Goal: Task Accomplishment & Management: Complete application form

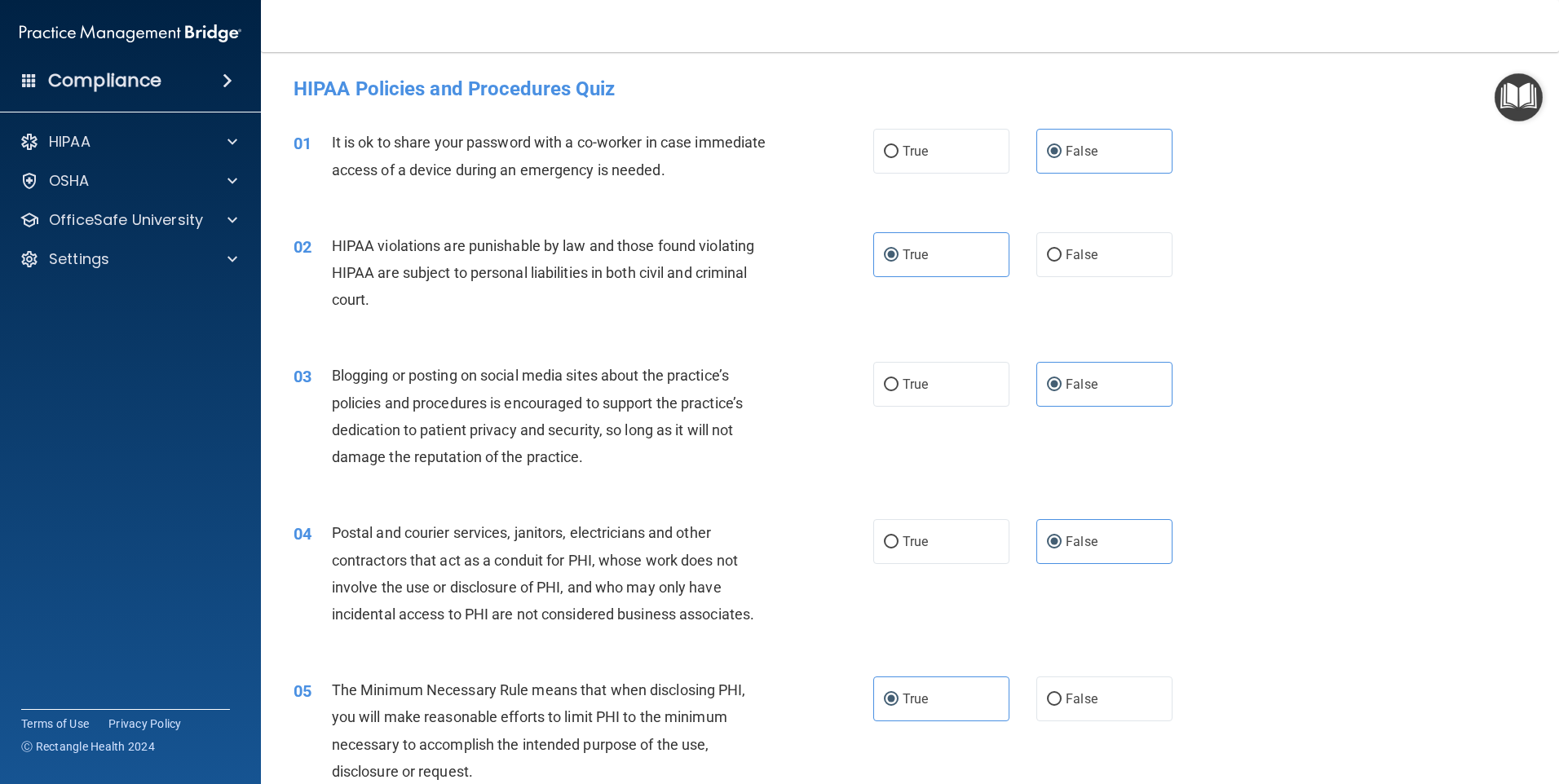
scroll to position [489, 0]
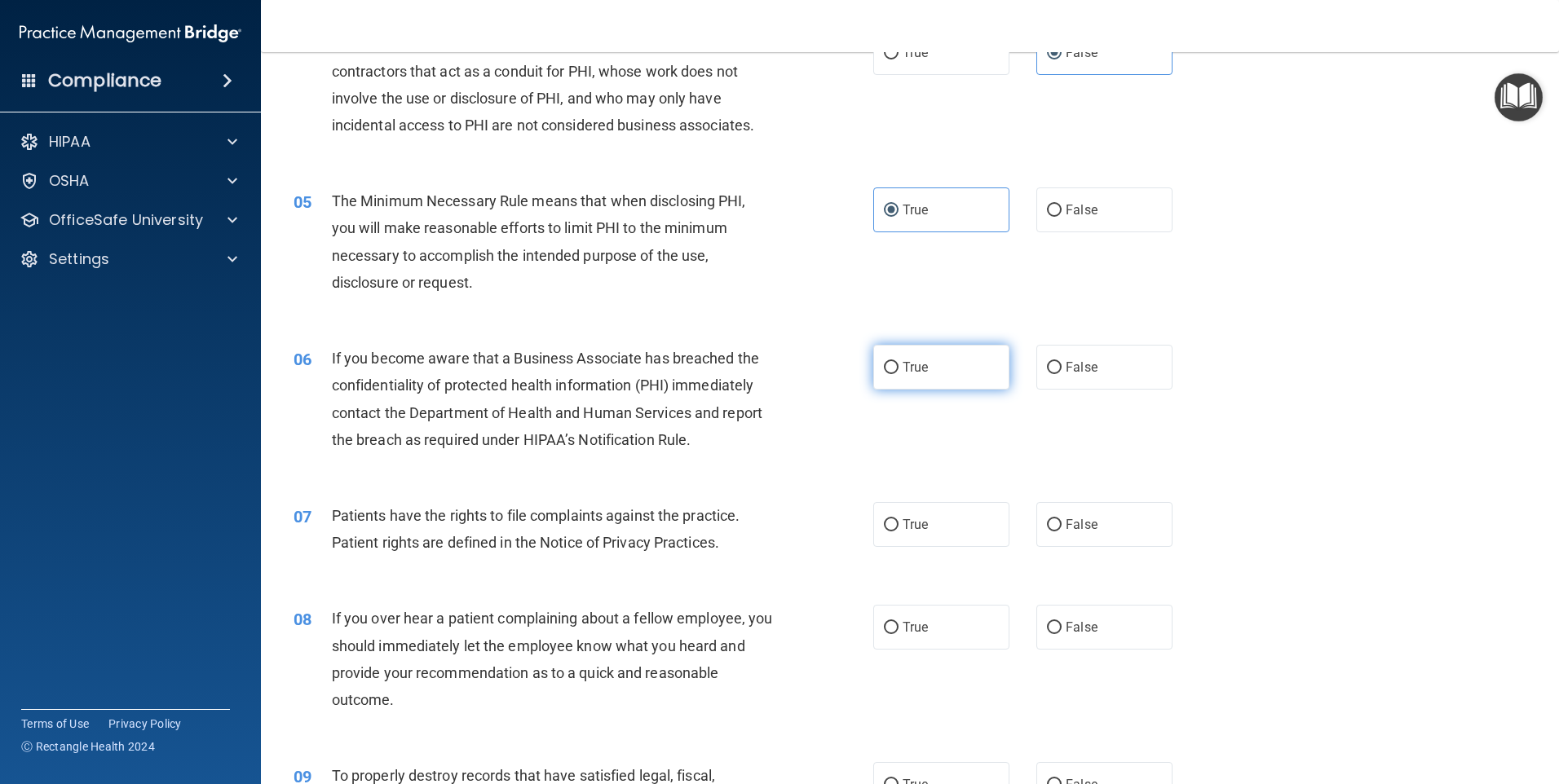
click at [910, 379] on label "True" at bounding box center [941, 367] width 137 height 45
click at [899, 374] on input "True" at bounding box center [892, 368] width 15 height 12
radio input "true"
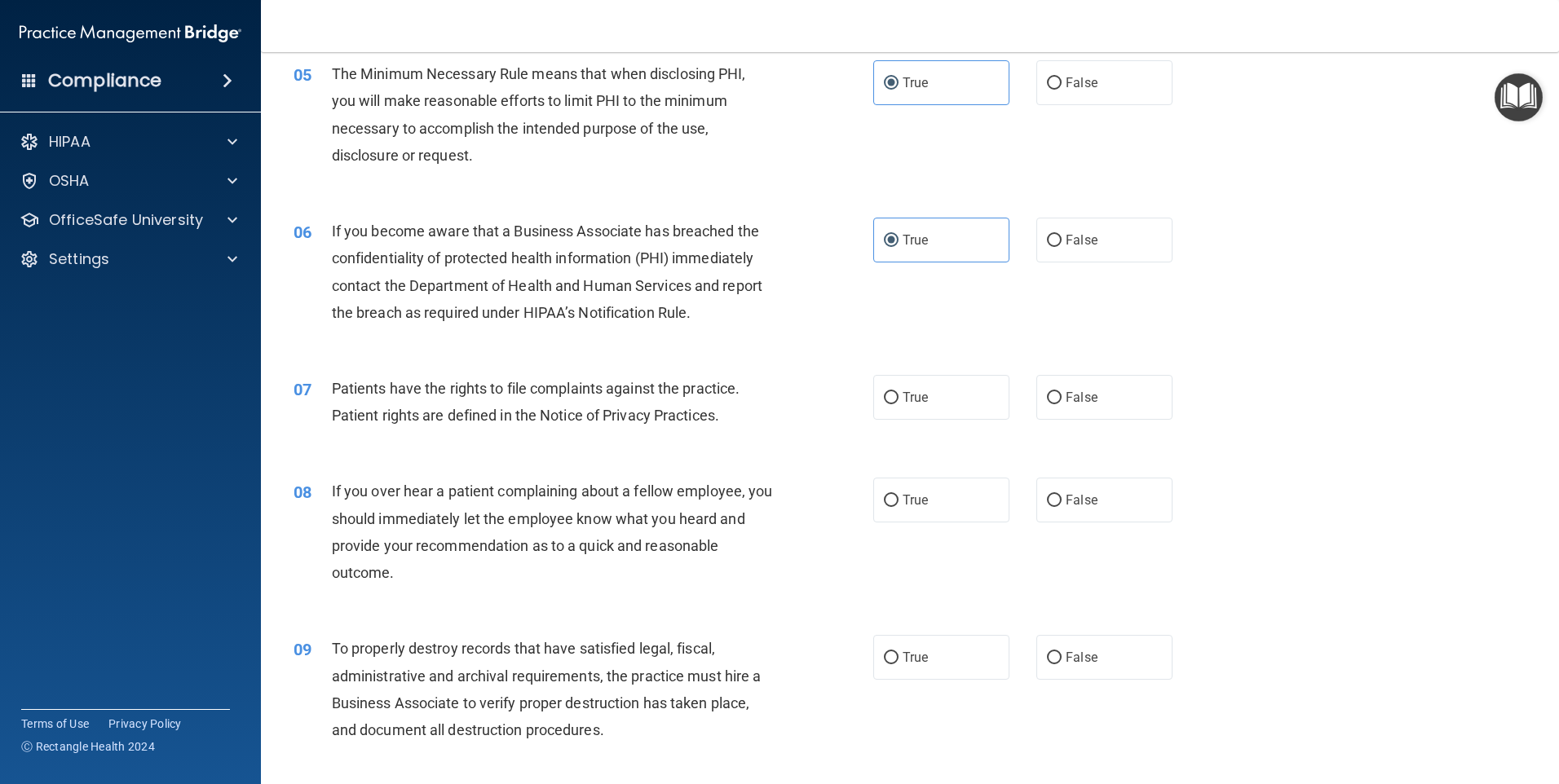
scroll to position [652, 0]
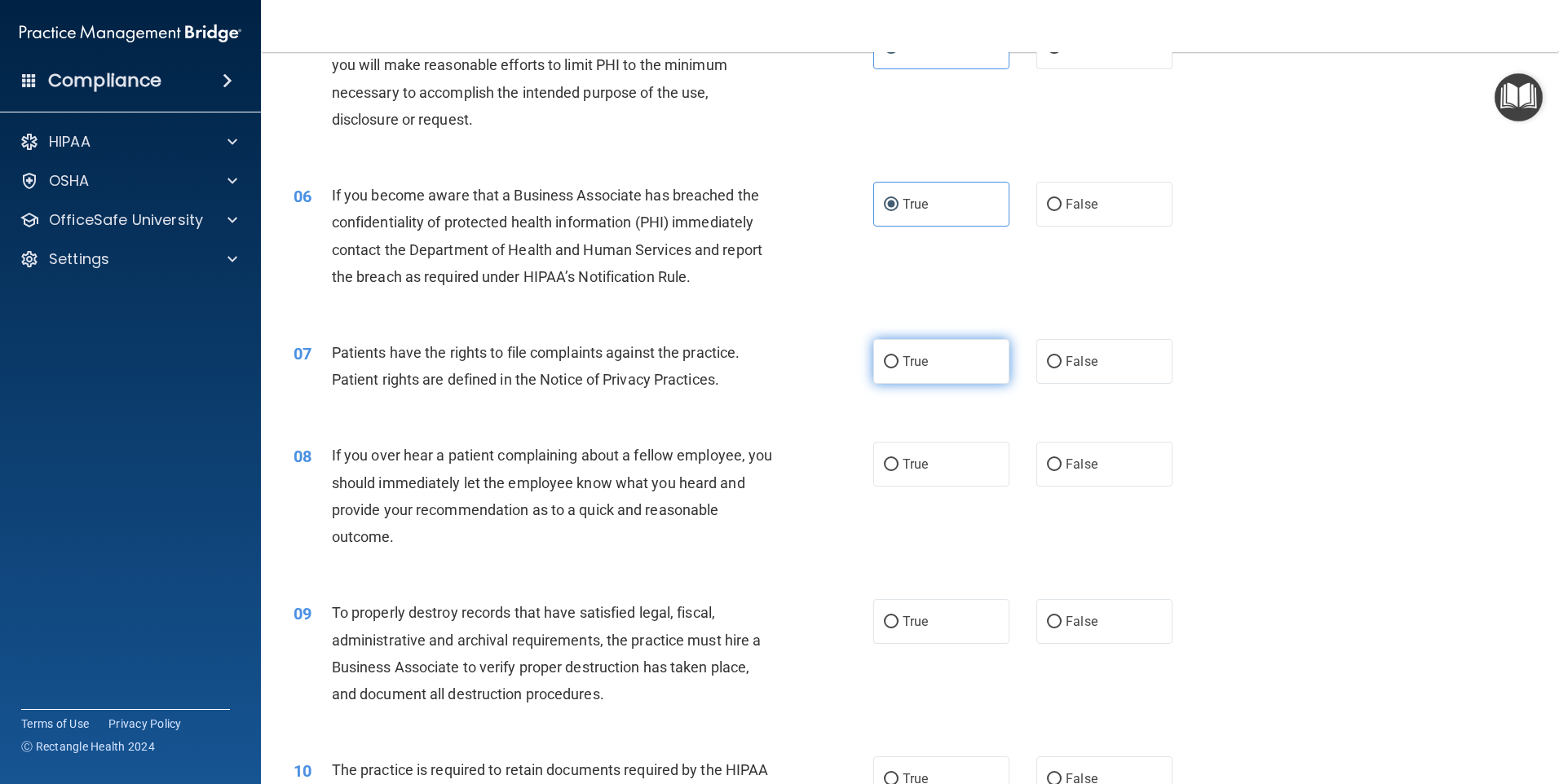
click at [941, 364] on label "True" at bounding box center [941, 361] width 137 height 45
click at [899, 364] on input "True" at bounding box center [892, 362] width 15 height 12
radio input "true"
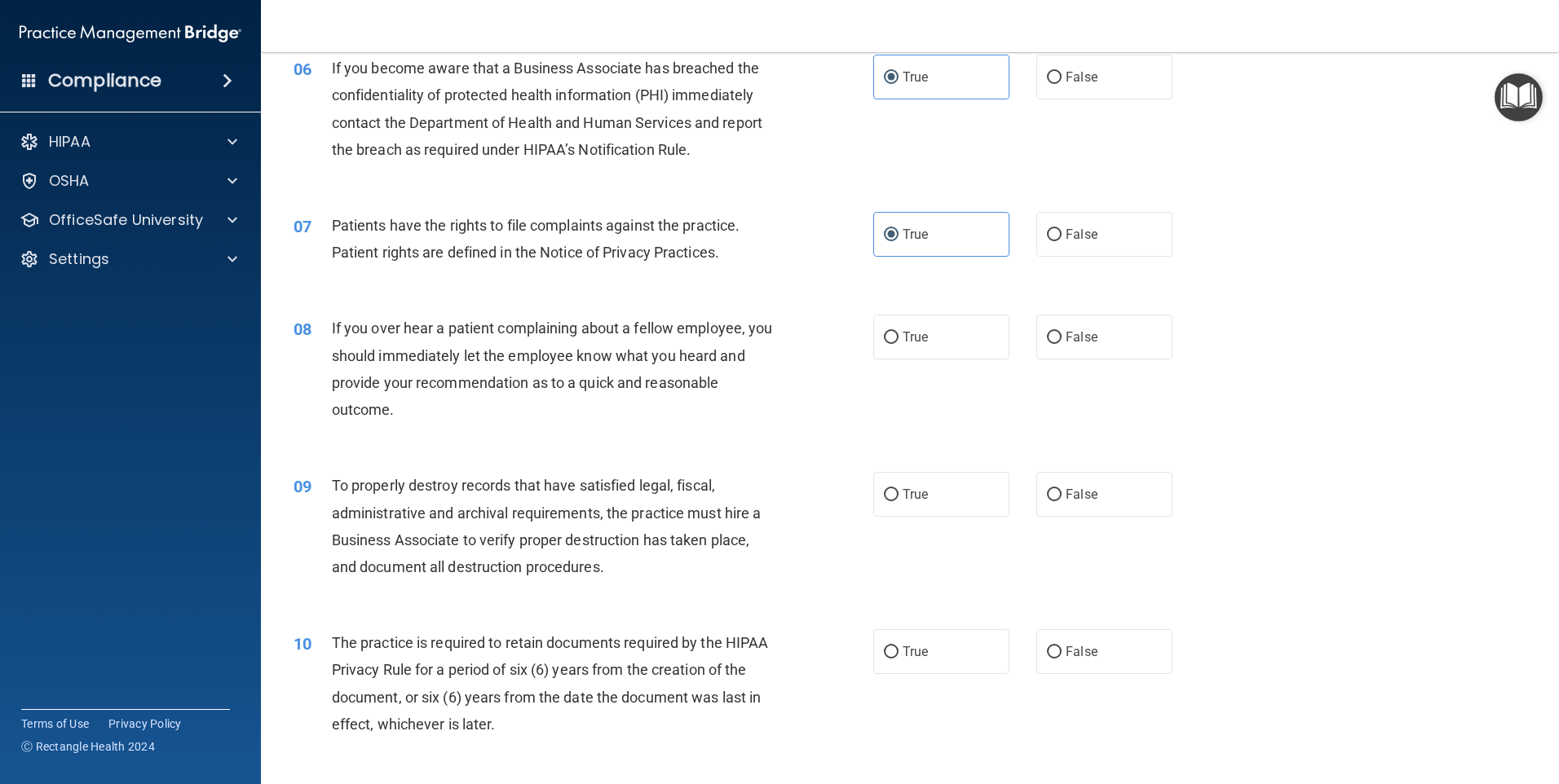
scroll to position [815, 0]
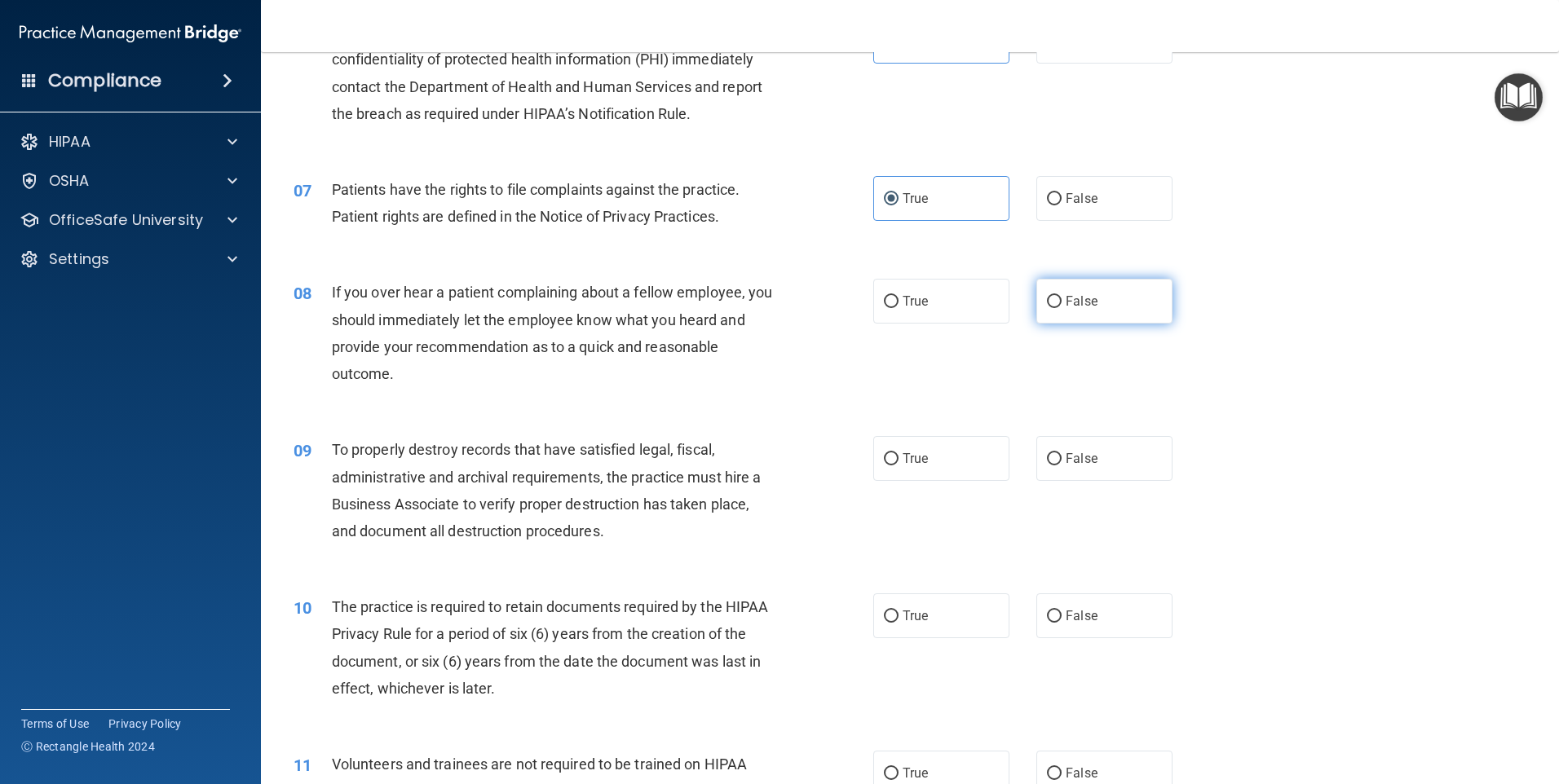
click at [1103, 302] on label "False" at bounding box center [1104, 301] width 137 height 45
click at [1062, 302] on input "False" at bounding box center [1054, 302] width 15 height 12
radio input "true"
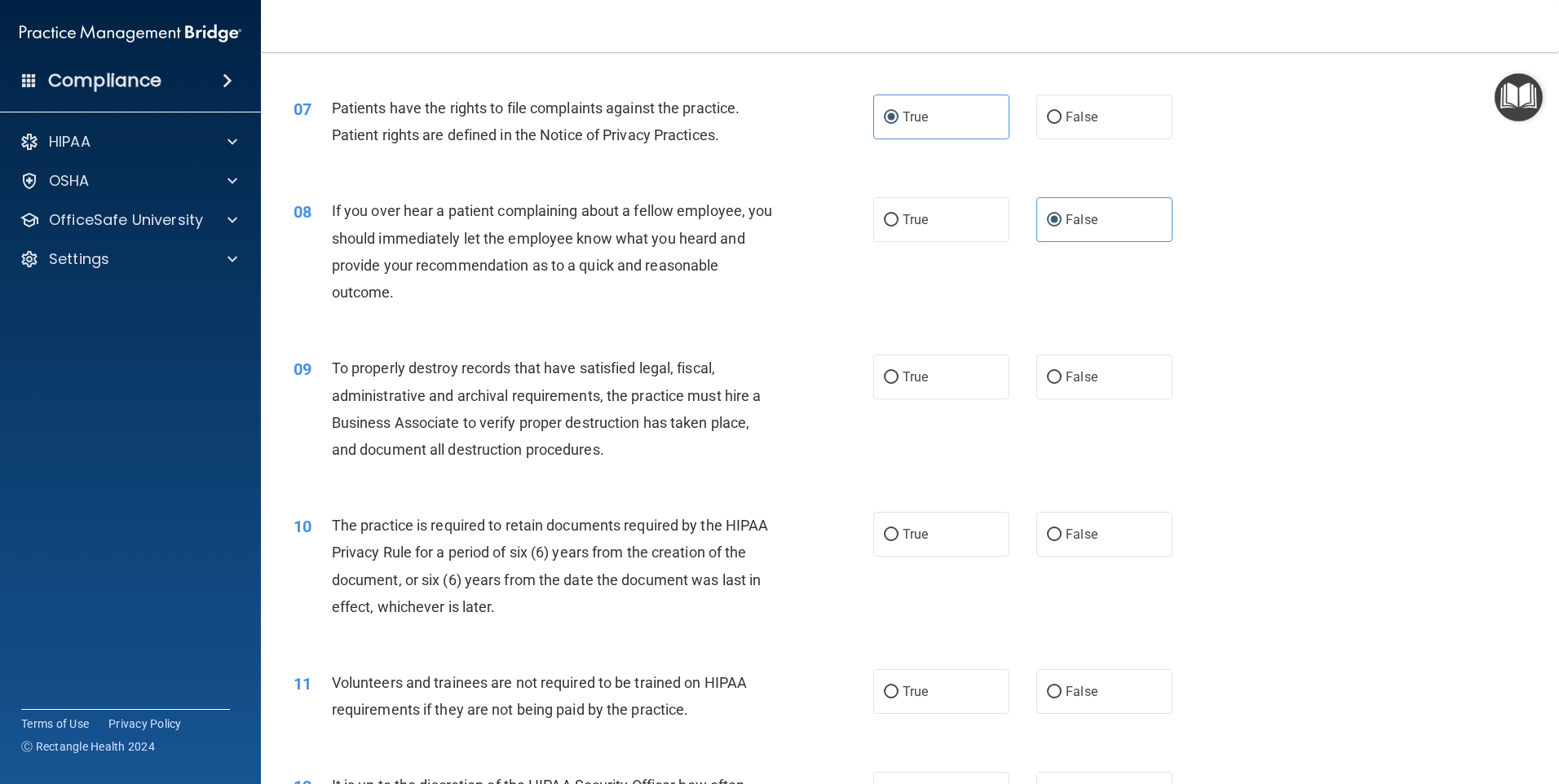
scroll to position [979, 0]
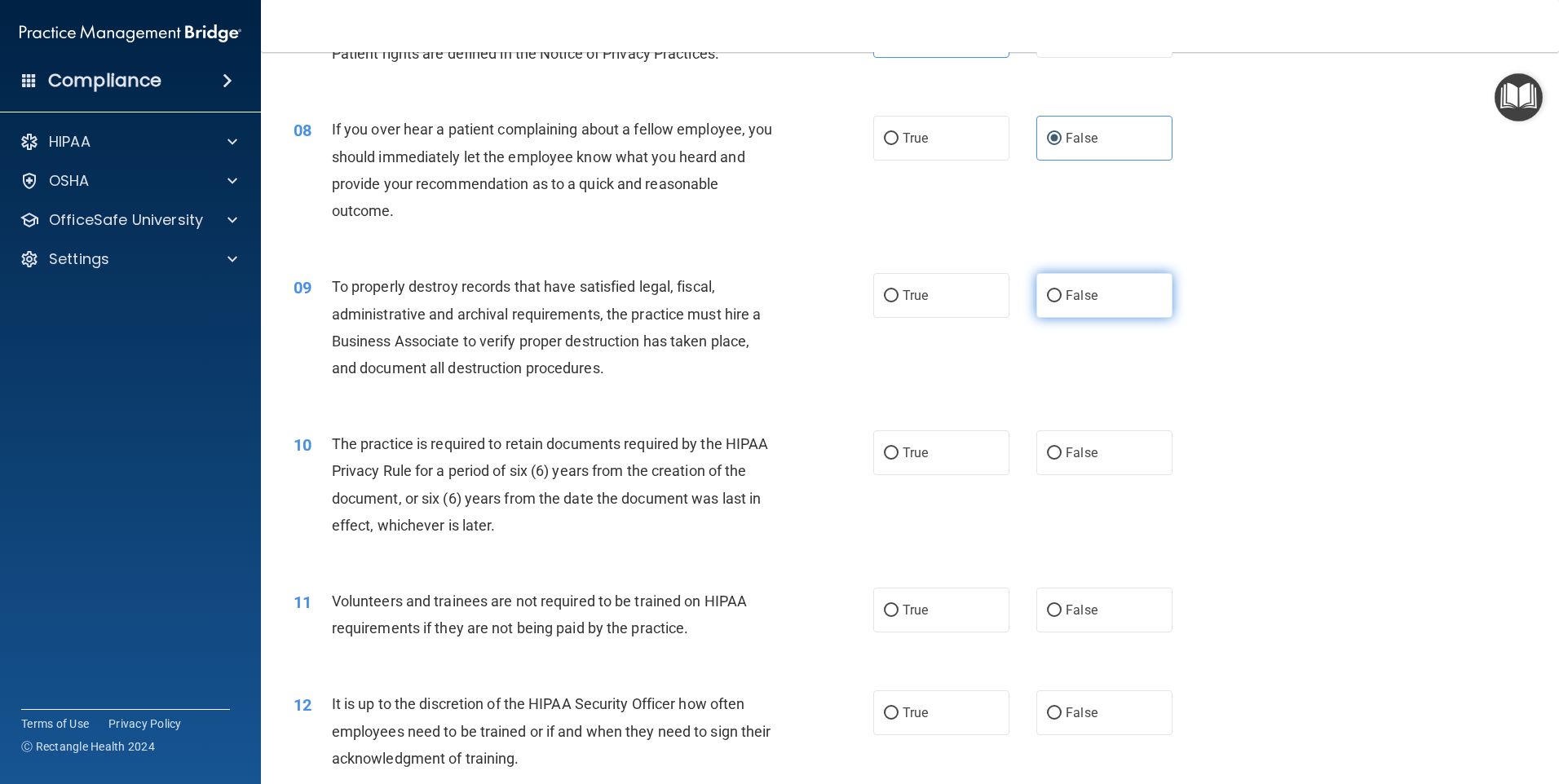
click at [1076, 306] on label "False" at bounding box center [1104, 295] width 137 height 45
click at [1062, 302] on input "False" at bounding box center [1054, 296] width 15 height 12
radio input "true"
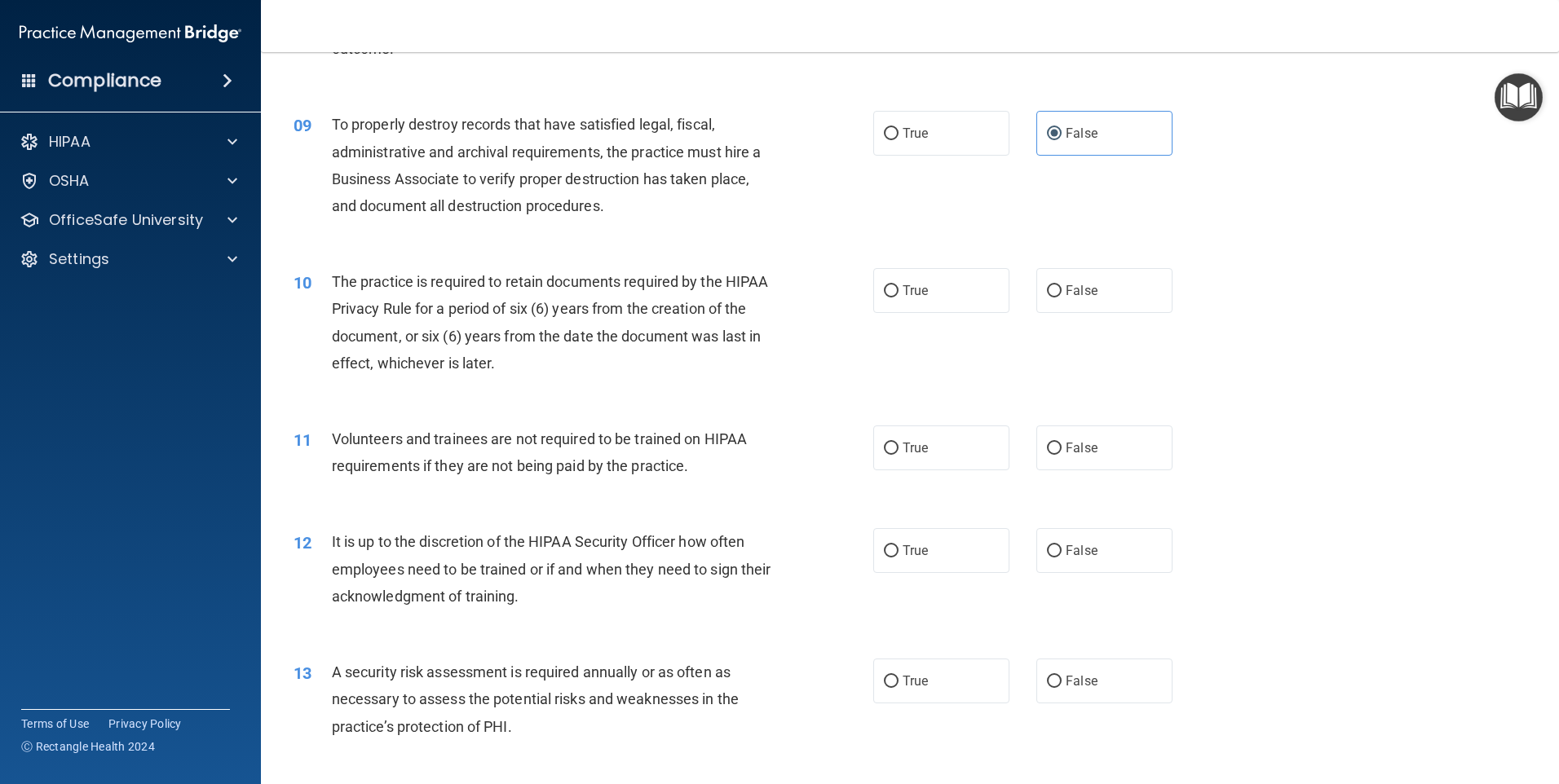
scroll to position [1141, 0]
click at [937, 291] on label "True" at bounding box center [941, 289] width 137 height 45
click at [899, 291] on input "True" at bounding box center [892, 290] width 15 height 12
radio input "true"
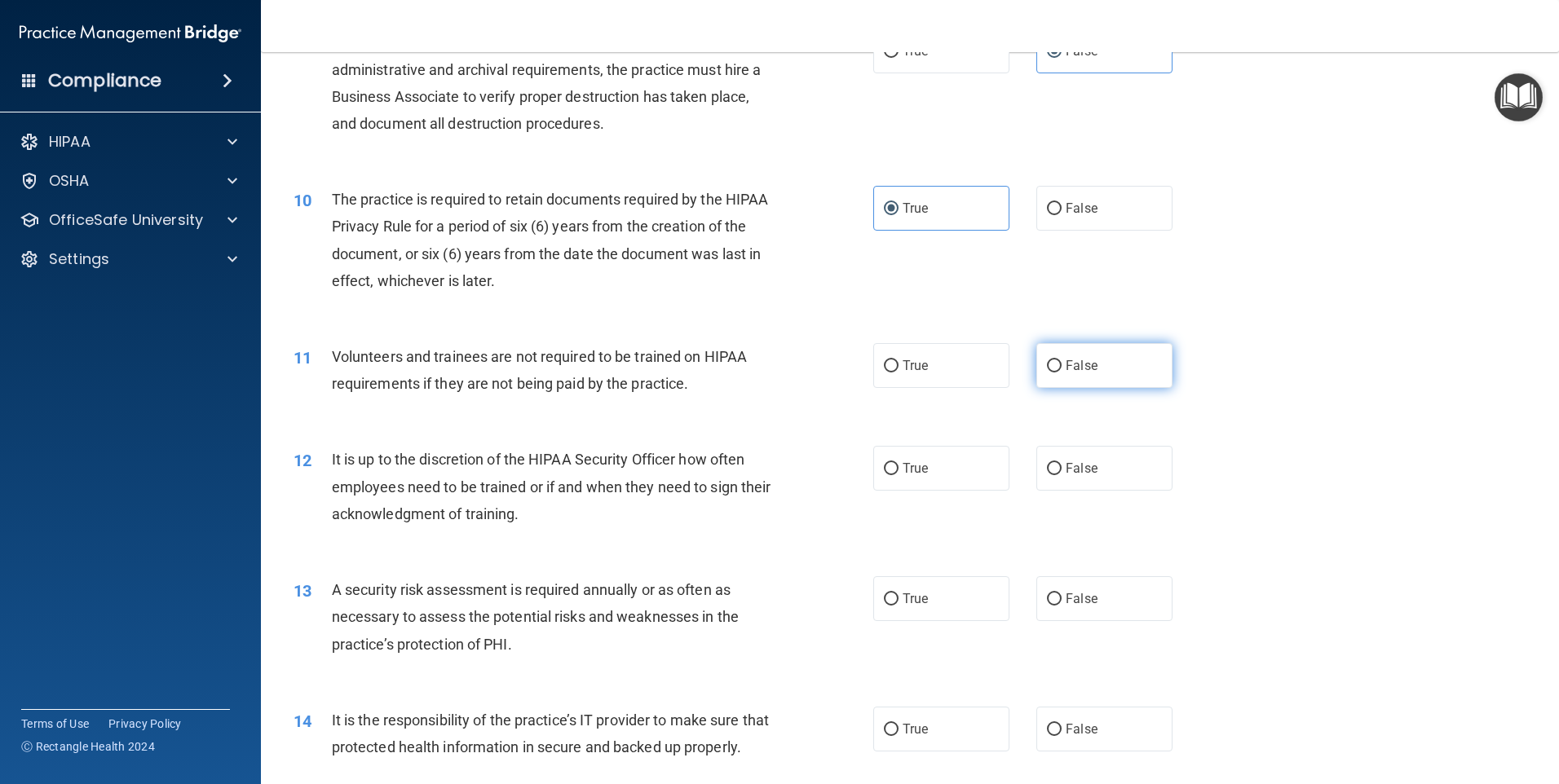
click at [1103, 371] on label "False" at bounding box center [1104, 365] width 137 height 45
click at [1062, 371] on input "False" at bounding box center [1054, 366] width 15 height 12
radio input "true"
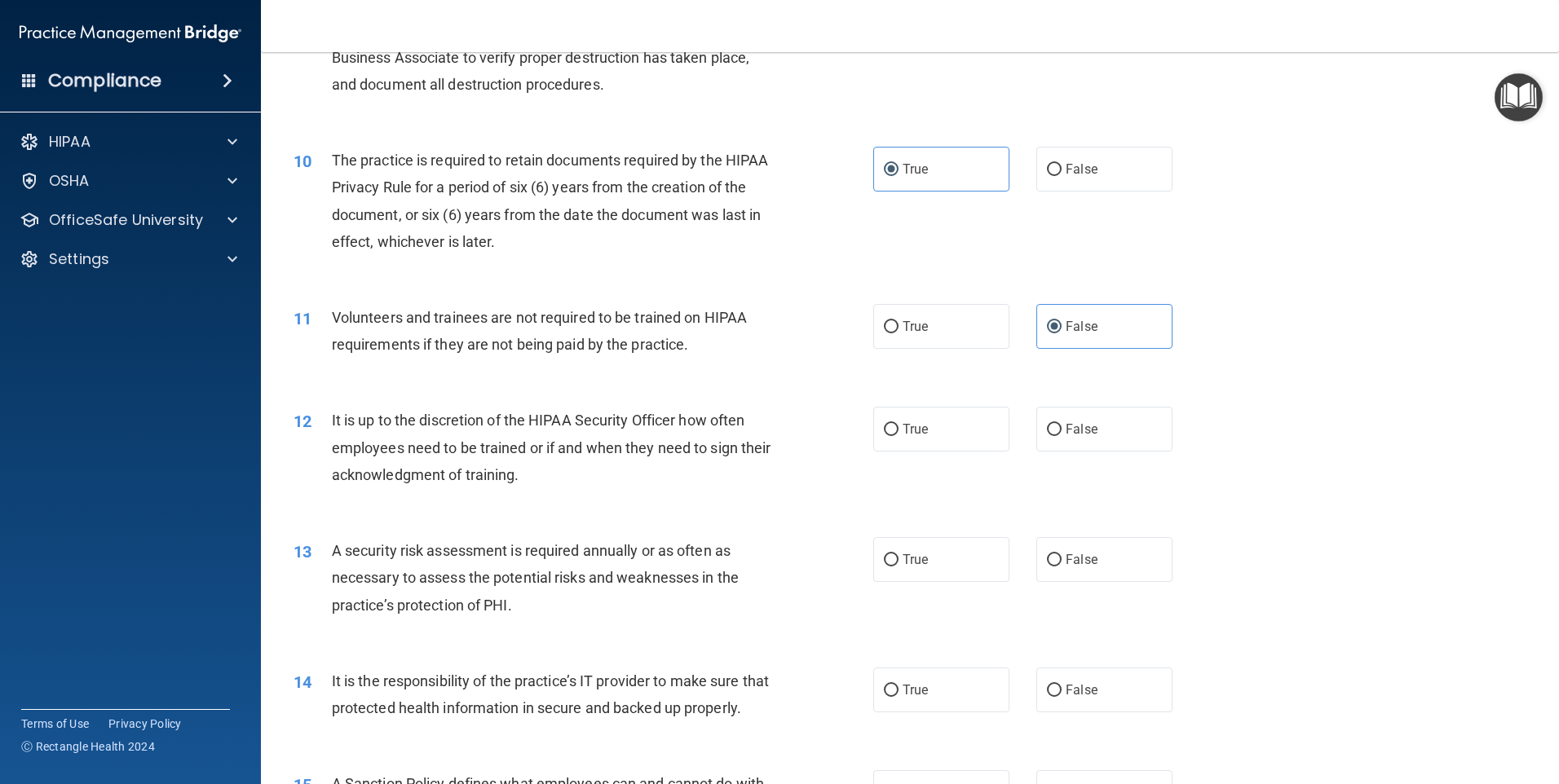
scroll to position [1304, 0]
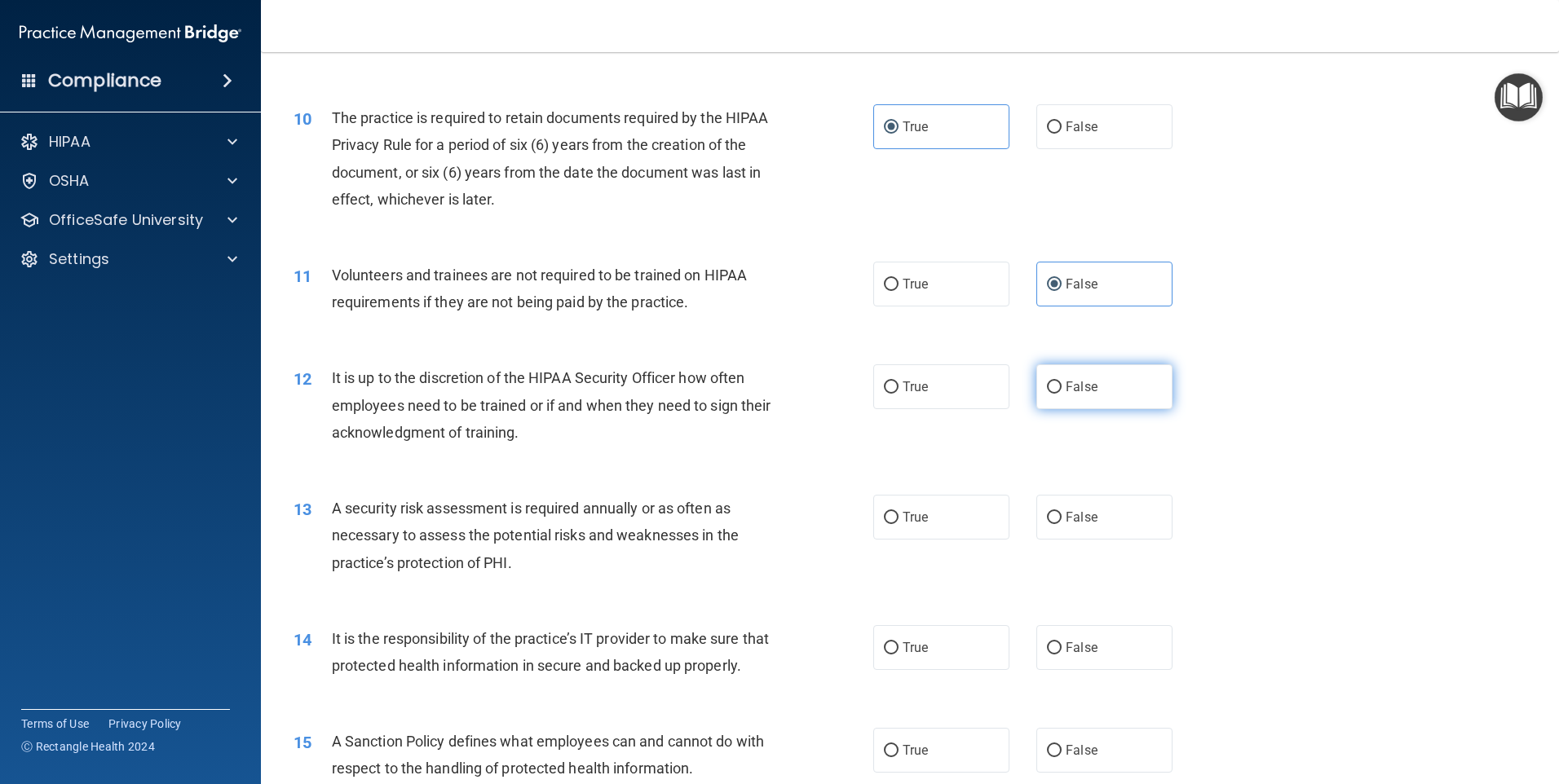
click at [1112, 388] on label "False" at bounding box center [1104, 387] width 137 height 45
click at [1062, 388] on input "False" at bounding box center [1054, 388] width 15 height 12
radio input "true"
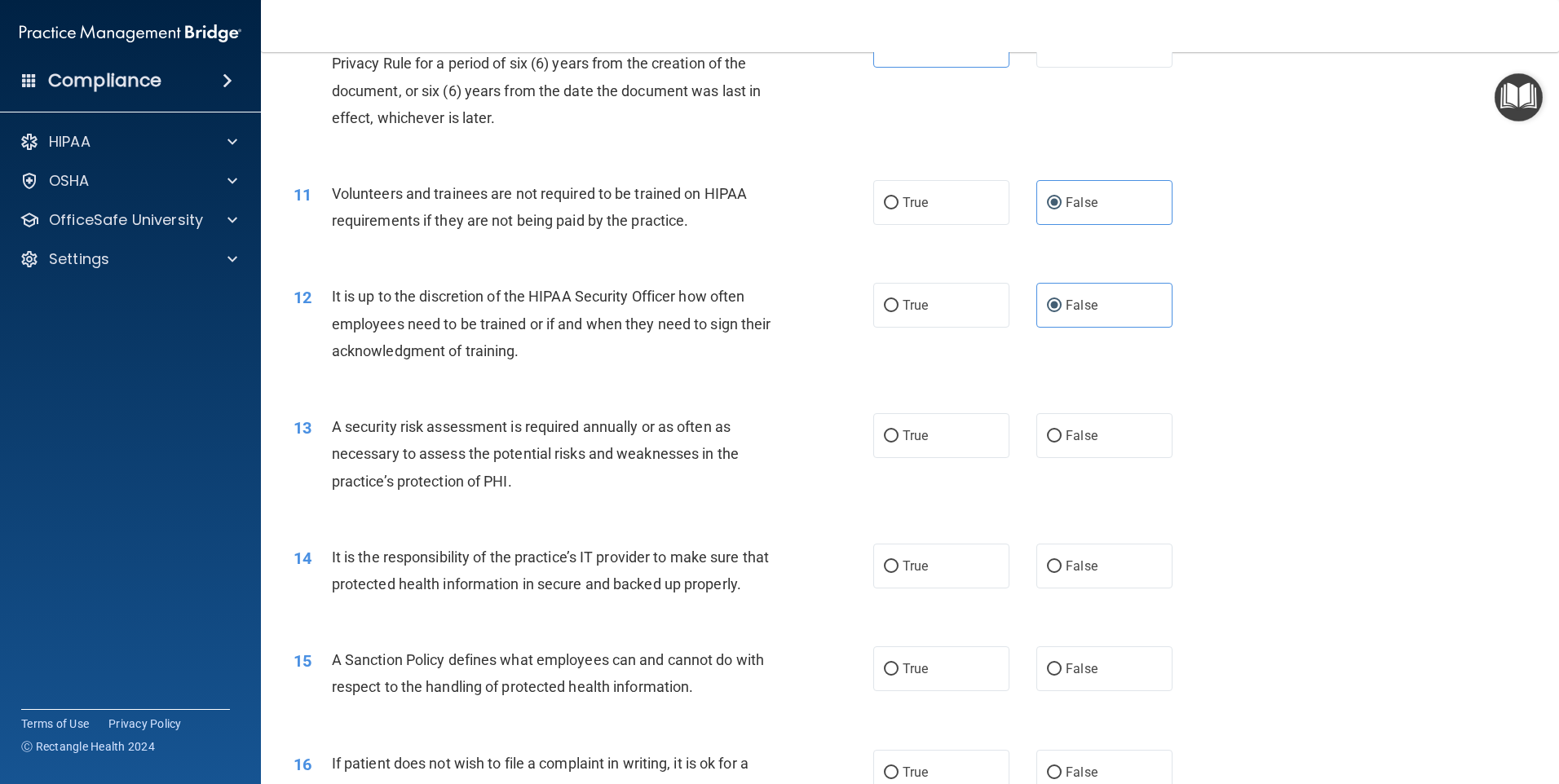
scroll to position [1467, 0]
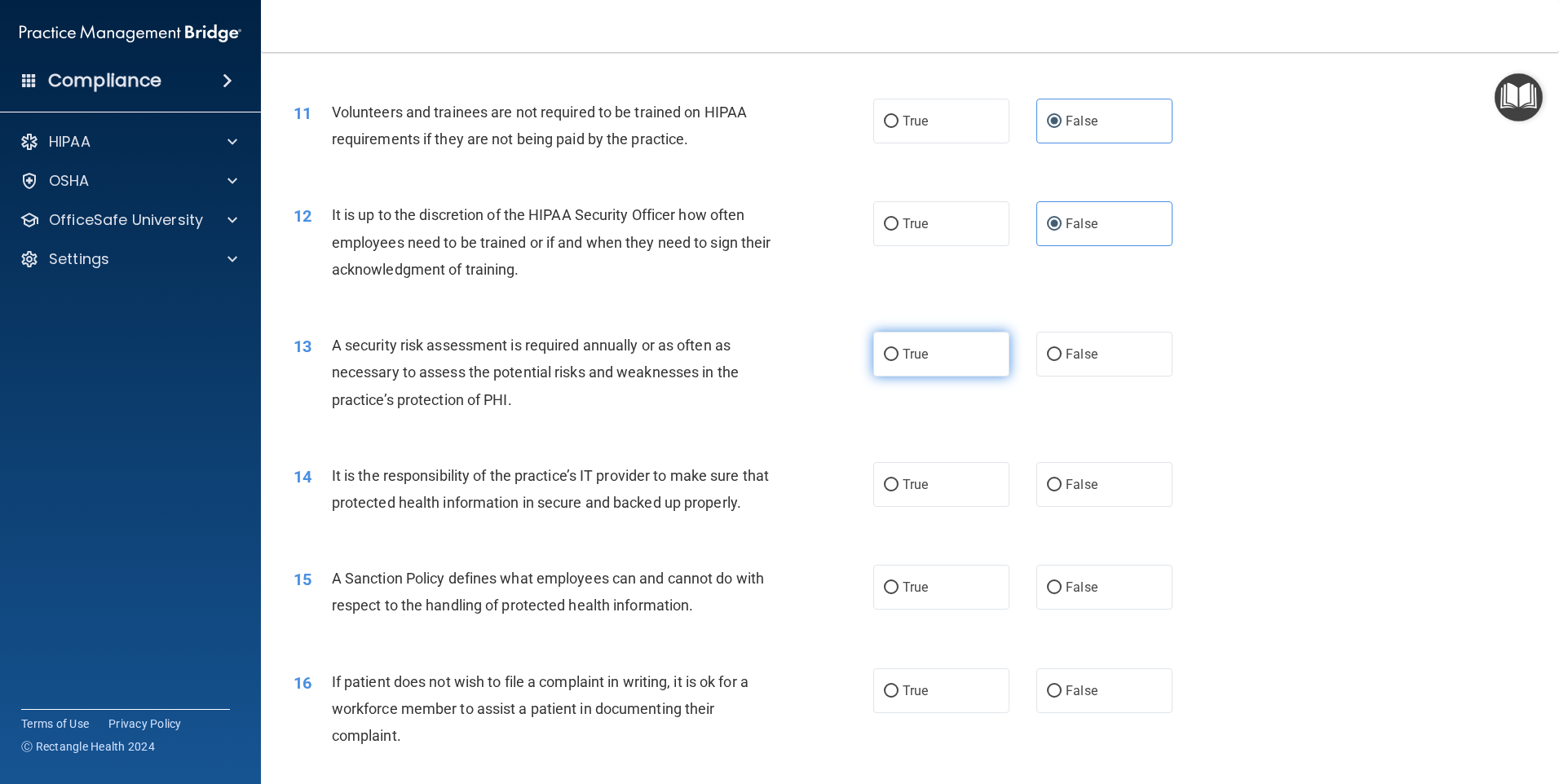
click at [917, 369] on label "True" at bounding box center [941, 354] width 137 height 45
click at [899, 361] on input "True" at bounding box center [892, 355] width 15 height 12
radio input "true"
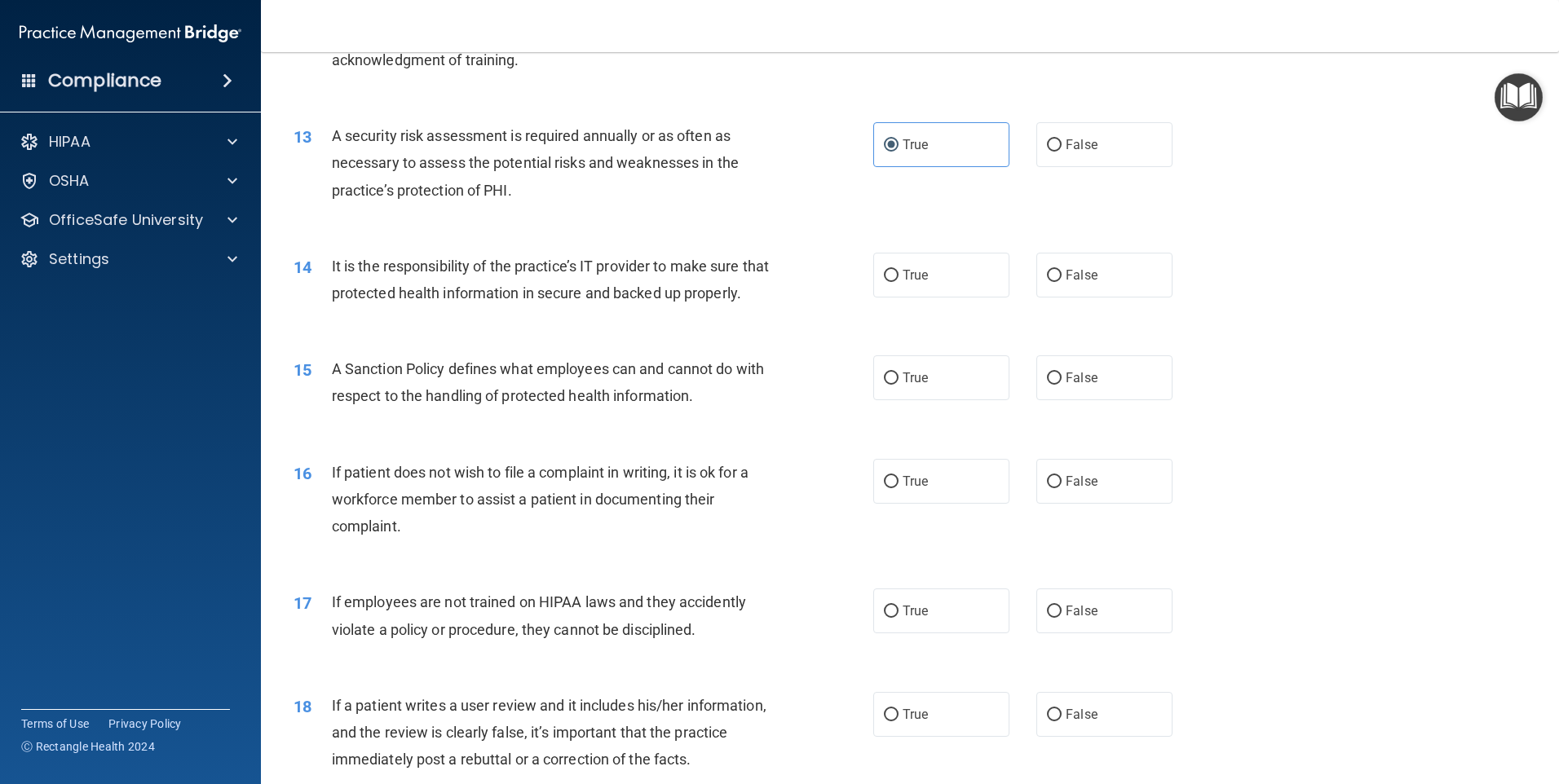
scroll to position [1712, 0]
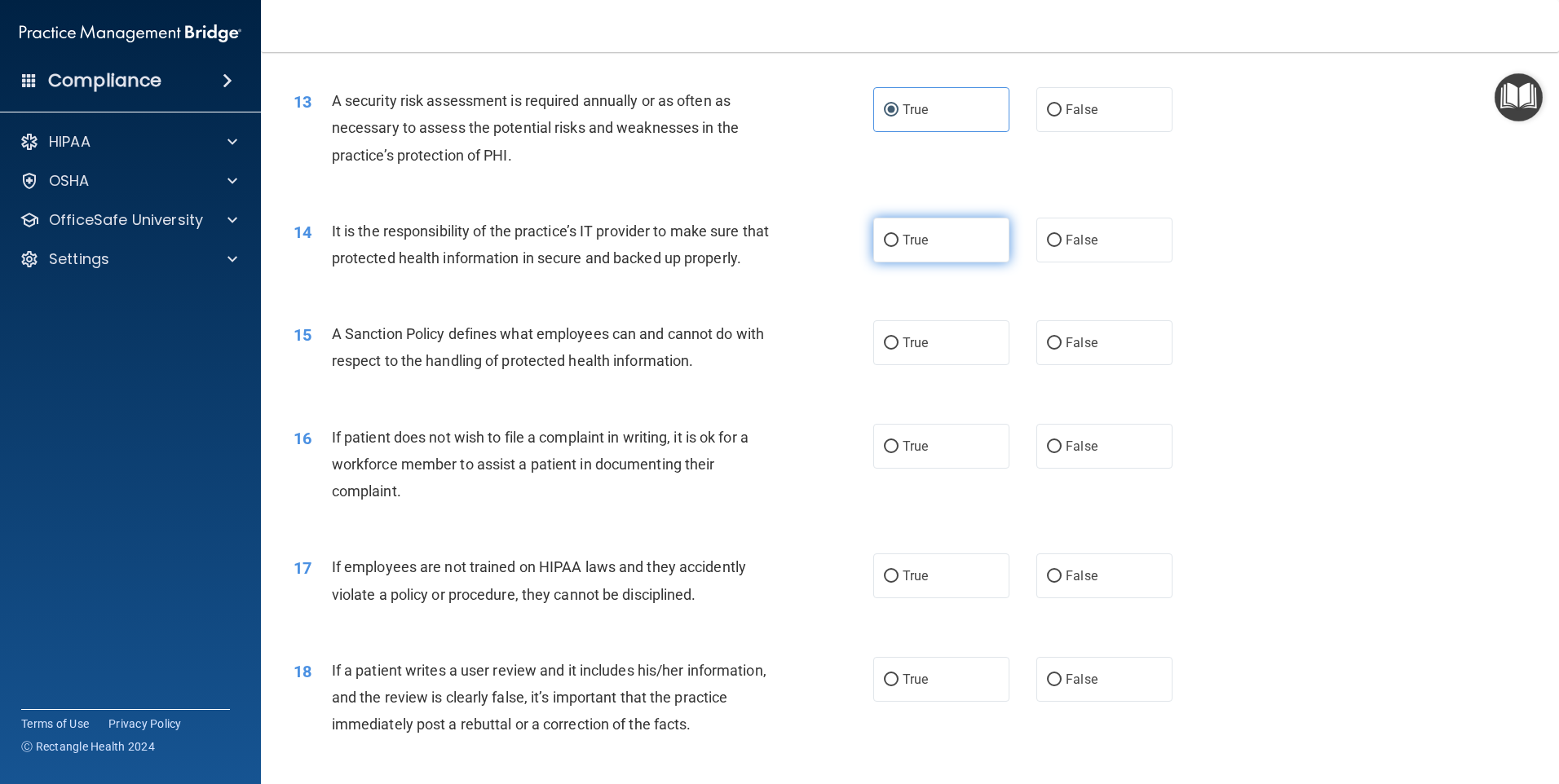
click at [891, 236] on input "True" at bounding box center [892, 240] width 15 height 12
radio input "true"
click at [1095, 365] on label "False" at bounding box center [1104, 343] width 137 height 45
click at [1062, 350] on input "False" at bounding box center [1054, 343] width 15 height 12
radio input "true"
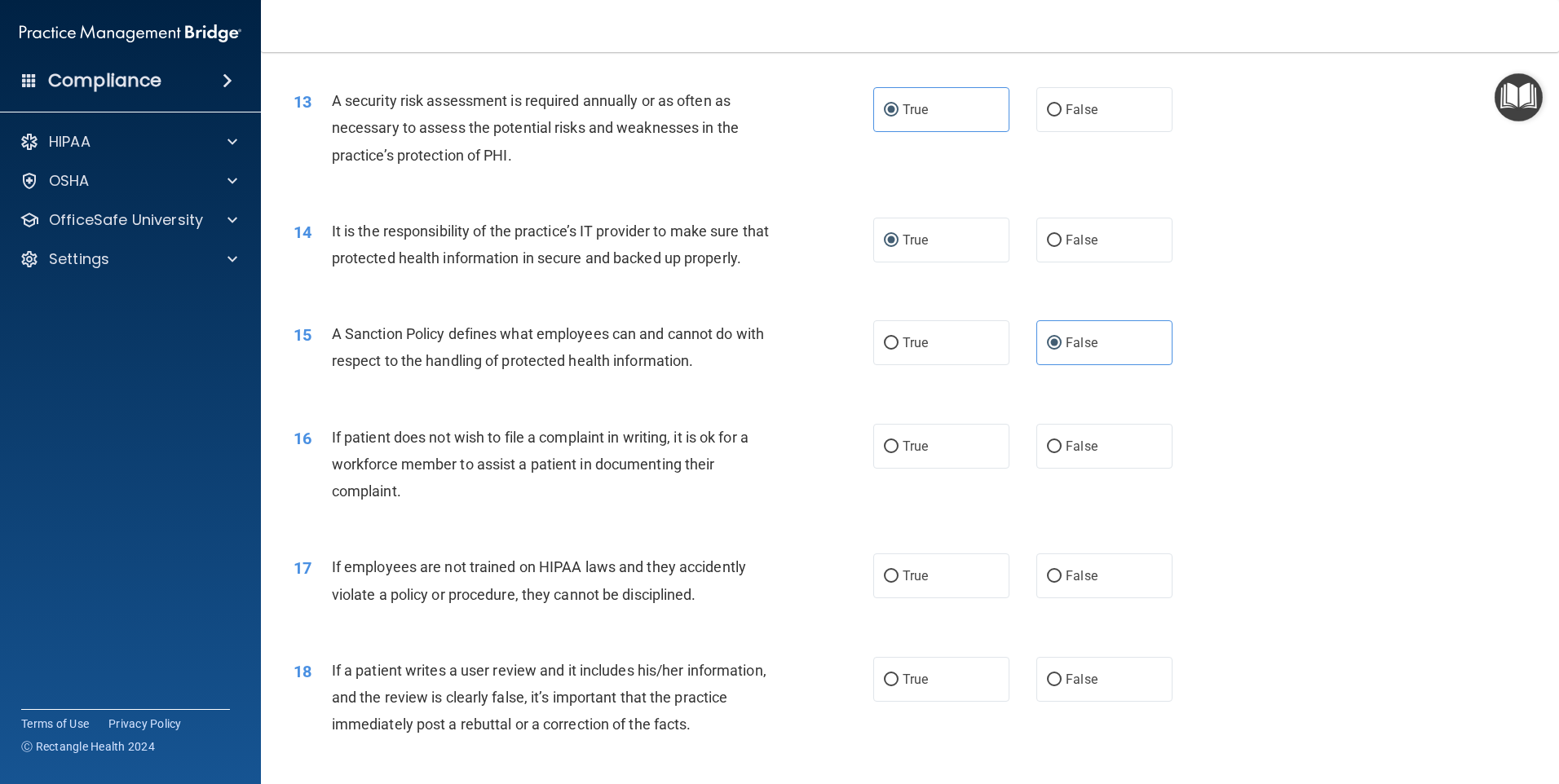
scroll to position [1794, 0]
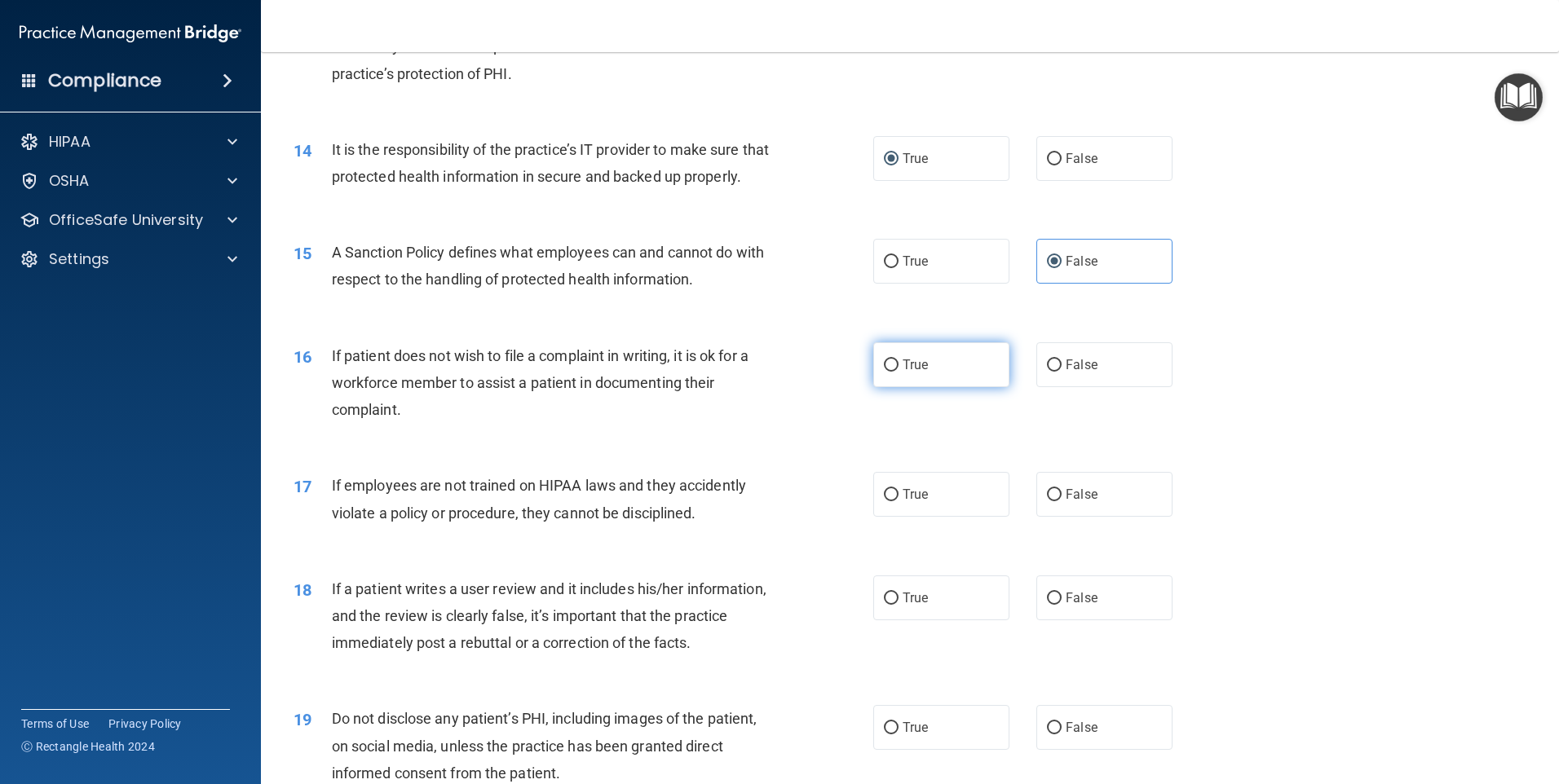
click at [936, 388] on label "True" at bounding box center [941, 365] width 137 height 45
click at [899, 372] on input "True" at bounding box center [892, 365] width 15 height 12
radio input "true"
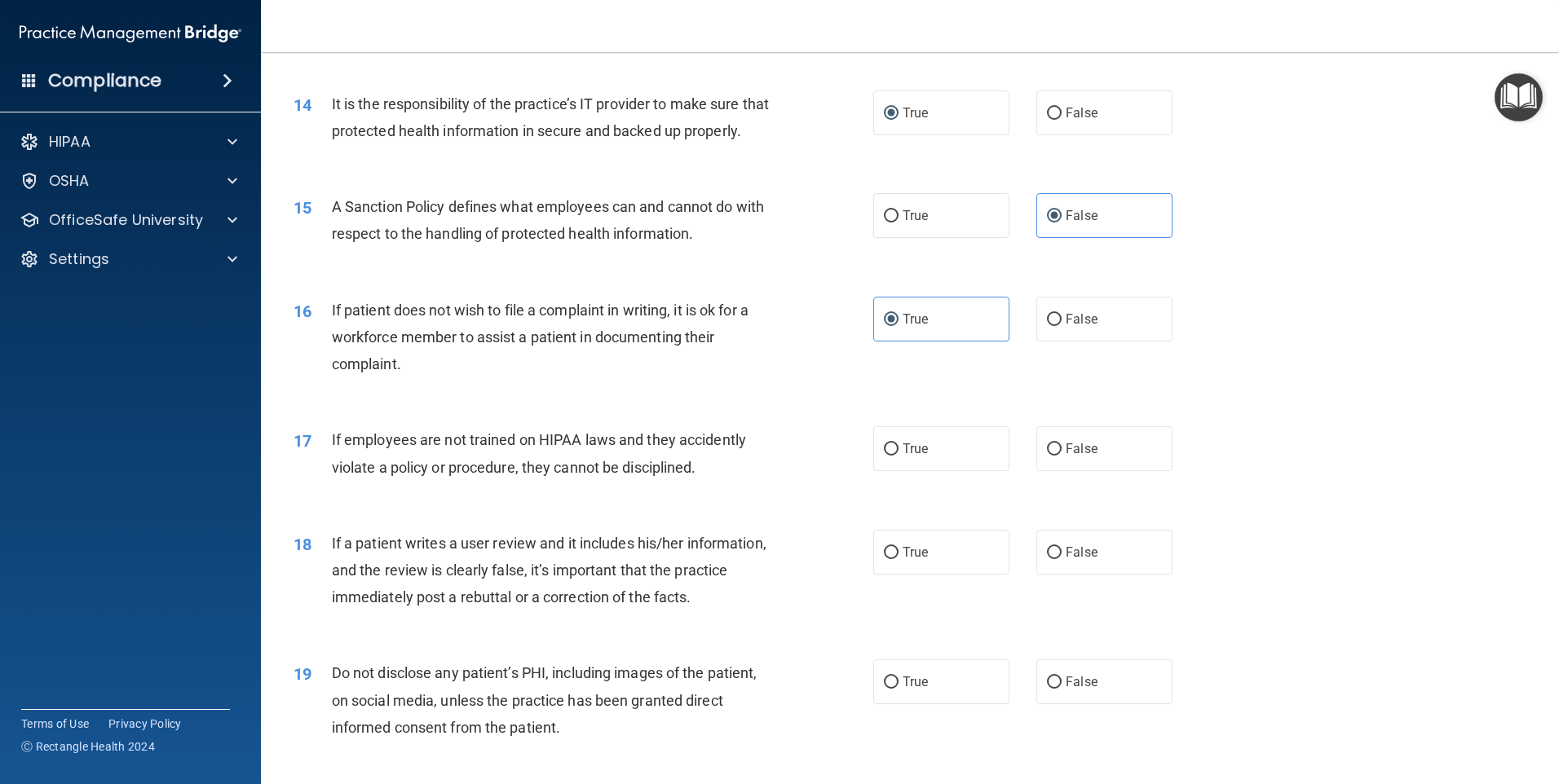
scroll to position [1875, 0]
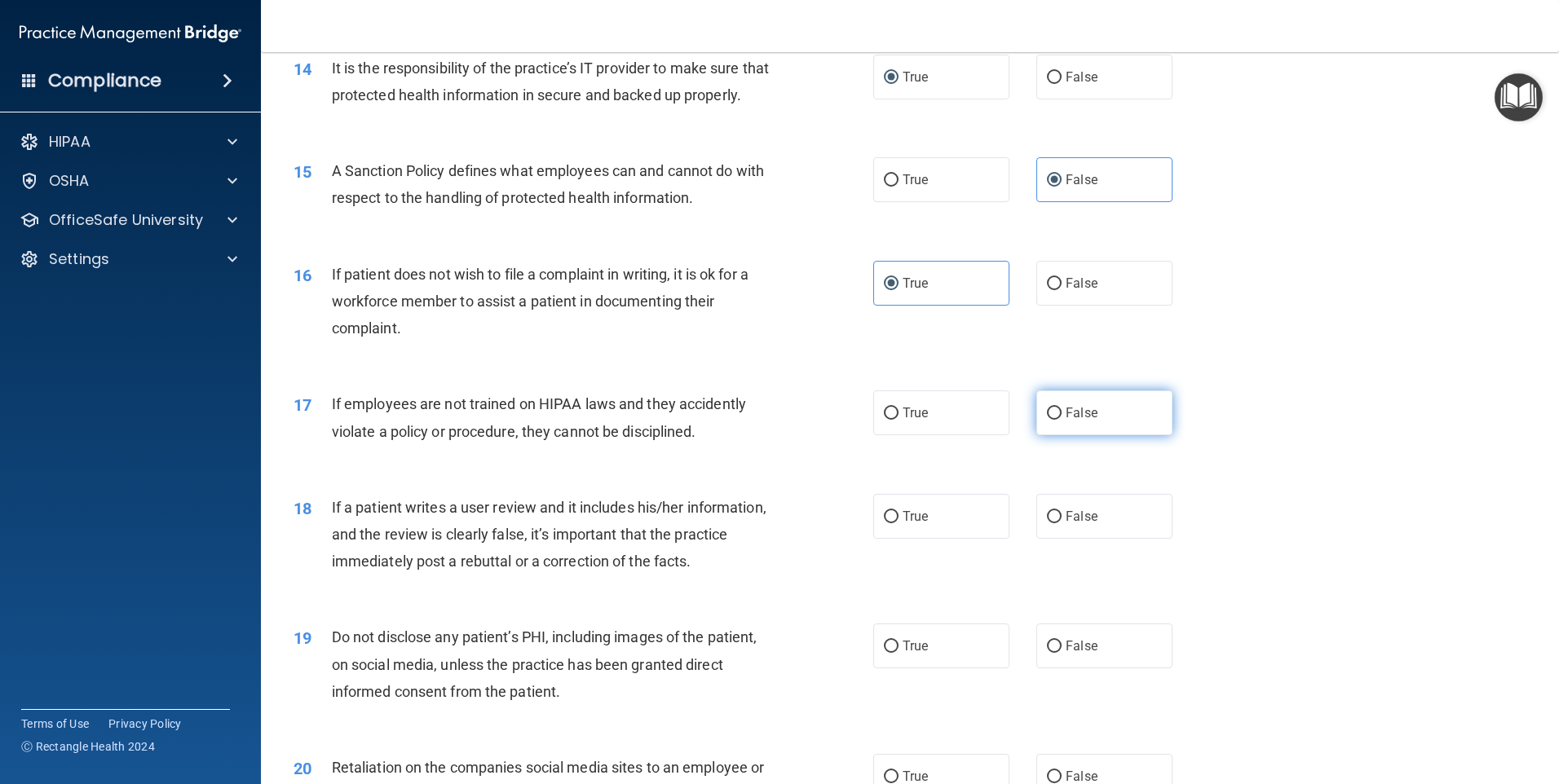
click at [1112, 432] on label "False" at bounding box center [1104, 413] width 137 height 45
click at [1062, 420] on input "False" at bounding box center [1054, 414] width 15 height 12
radio input "true"
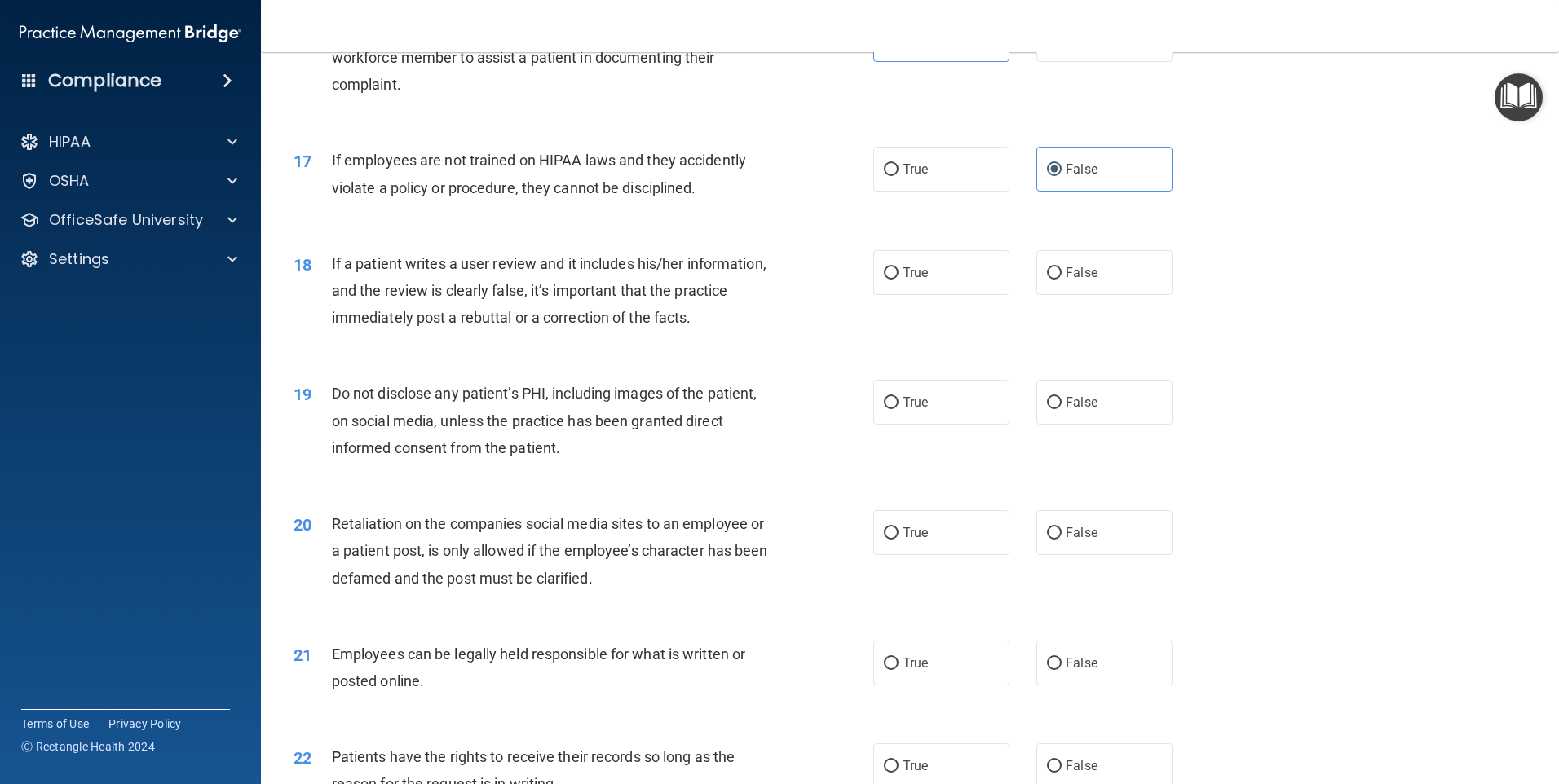
scroll to position [2119, 0]
click at [1106, 294] on label "False" at bounding box center [1104, 271] width 137 height 45
click at [1062, 279] on input "False" at bounding box center [1054, 272] width 15 height 12
radio input "true"
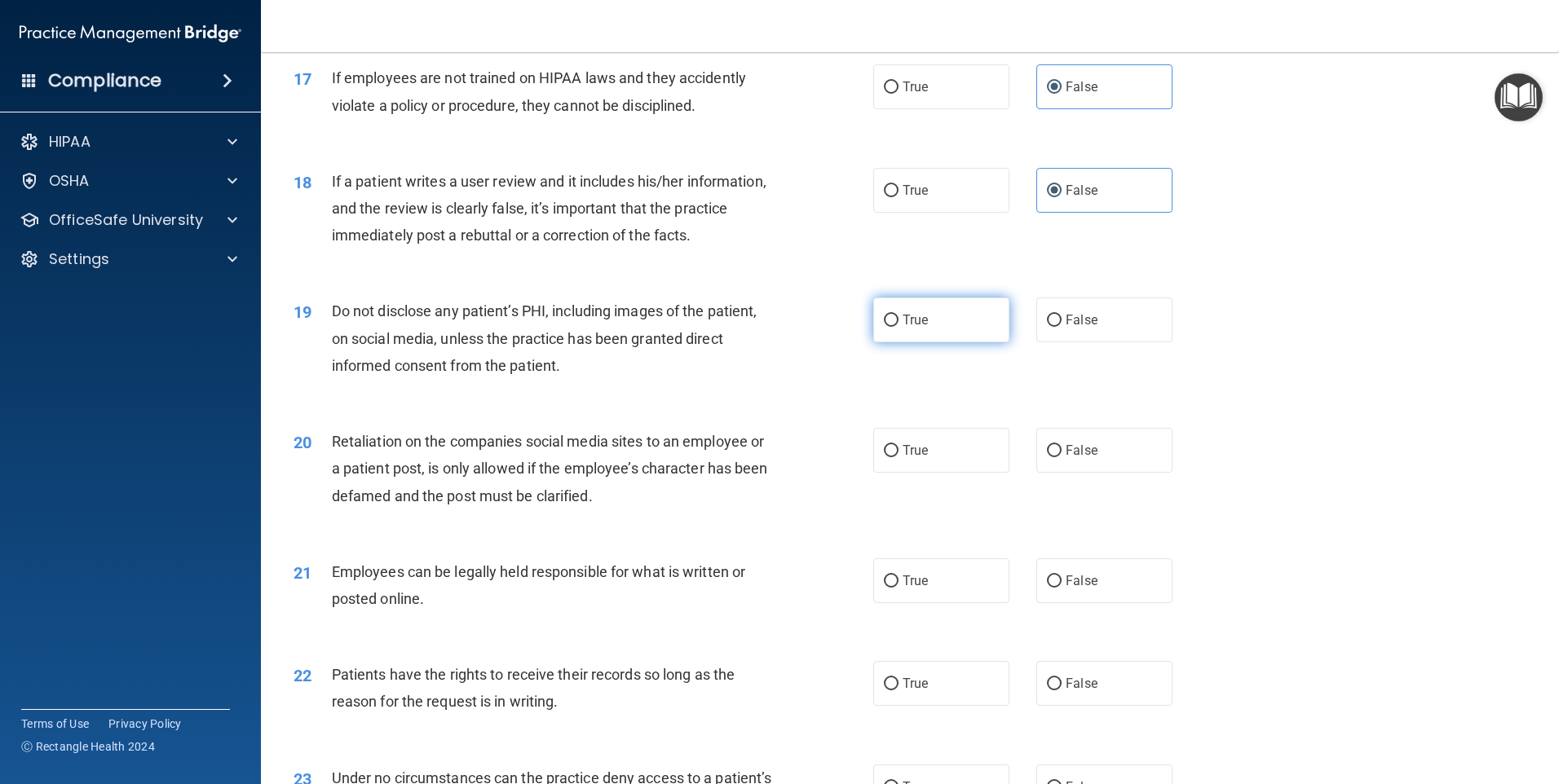
click at [943, 343] on label "True" at bounding box center [941, 320] width 137 height 45
click at [899, 327] on input "True" at bounding box center [892, 320] width 15 height 12
radio input "true"
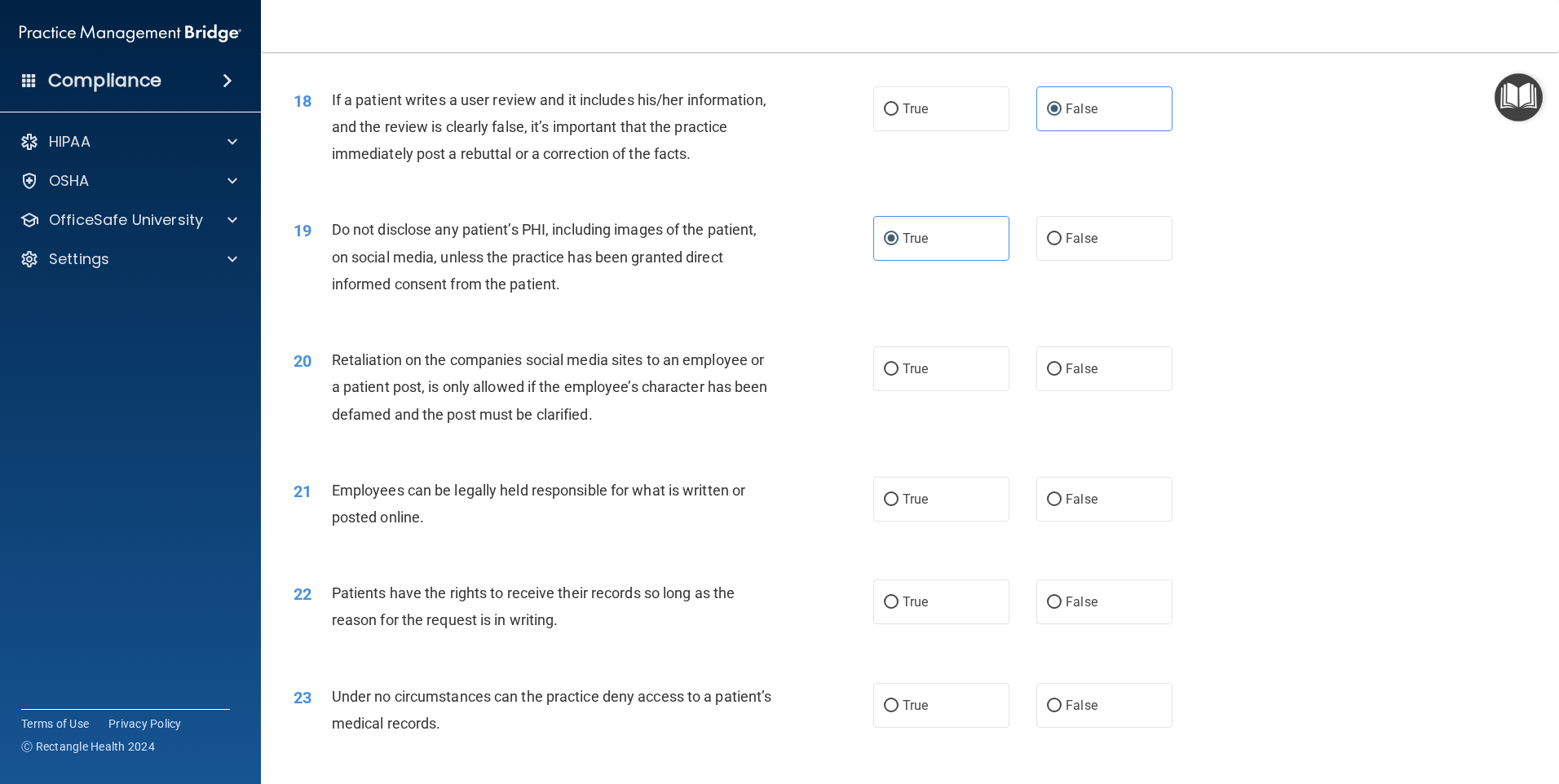
scroll to position [2364, 0]
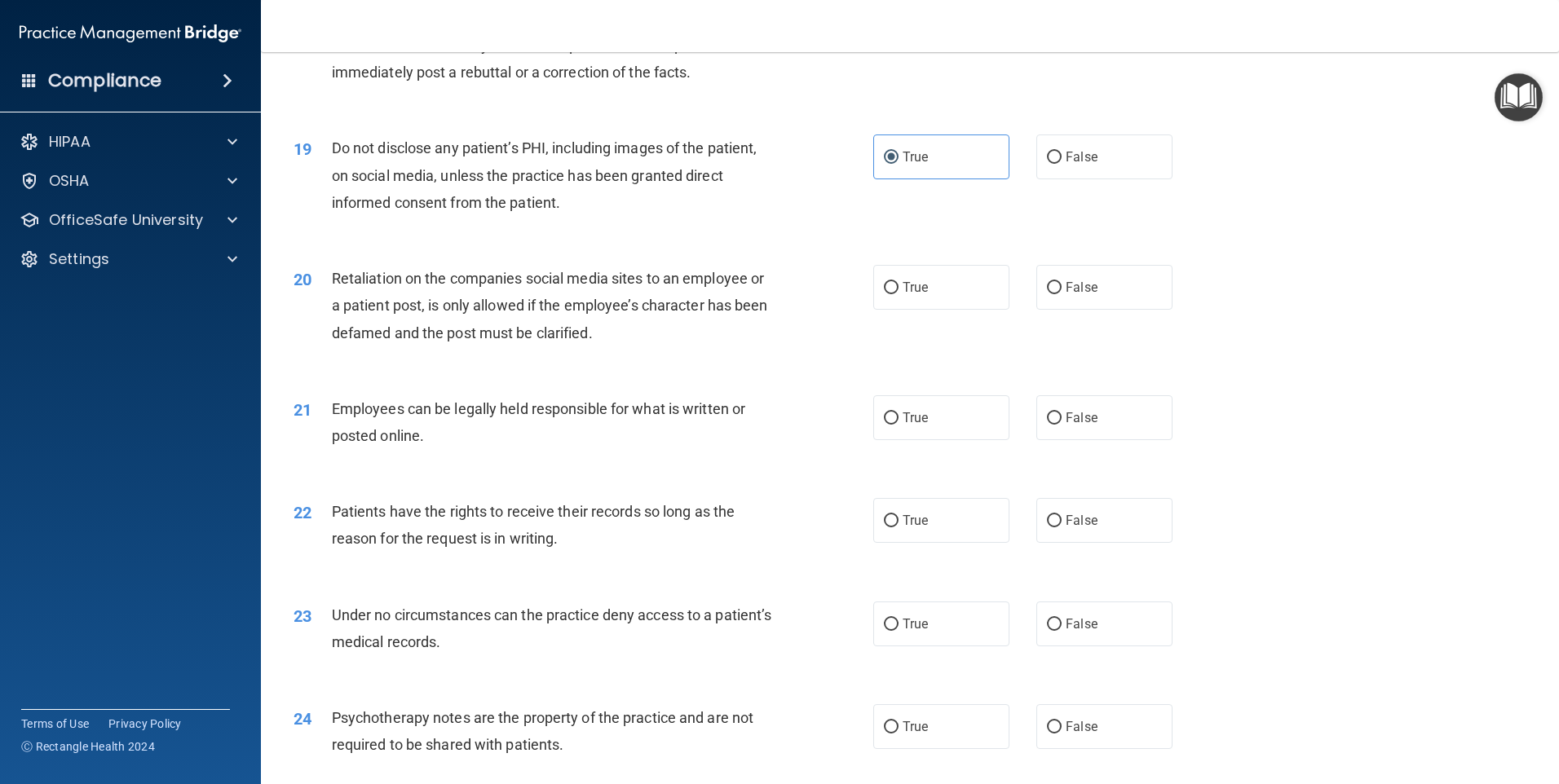
drag, startPoint x: 1076, startPoint y: 315, endPoint x: 704, endPoint y: 362, distance: 375.0
click at [1076, 295] on span "False" at bounding box center [1081, 287] width 32 height 16
click at [1062, 294] on input "False" at bounding box center [1054, 288] width 15 height 12
radio input "true"
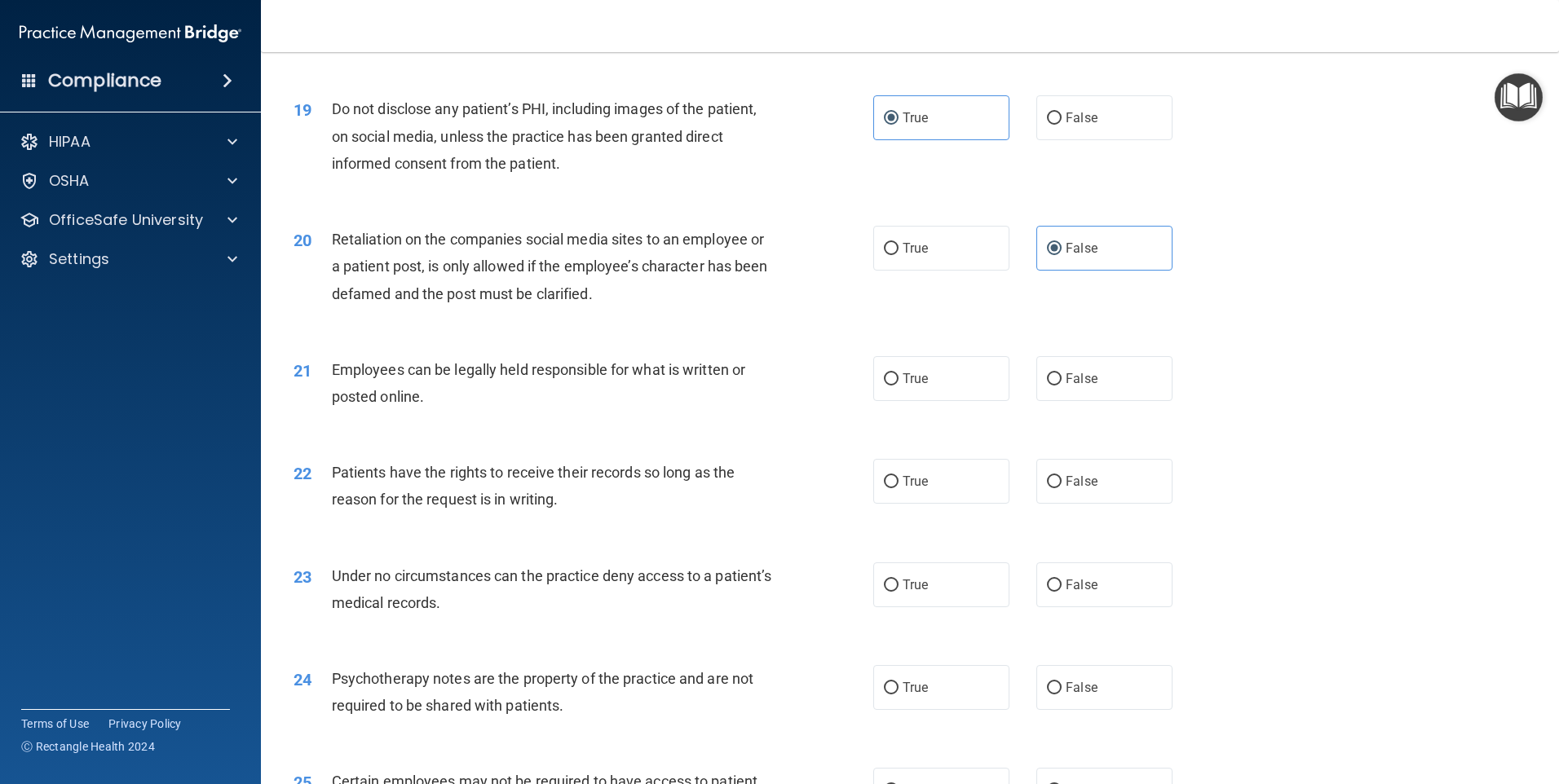
scroll to position [2445, 0]
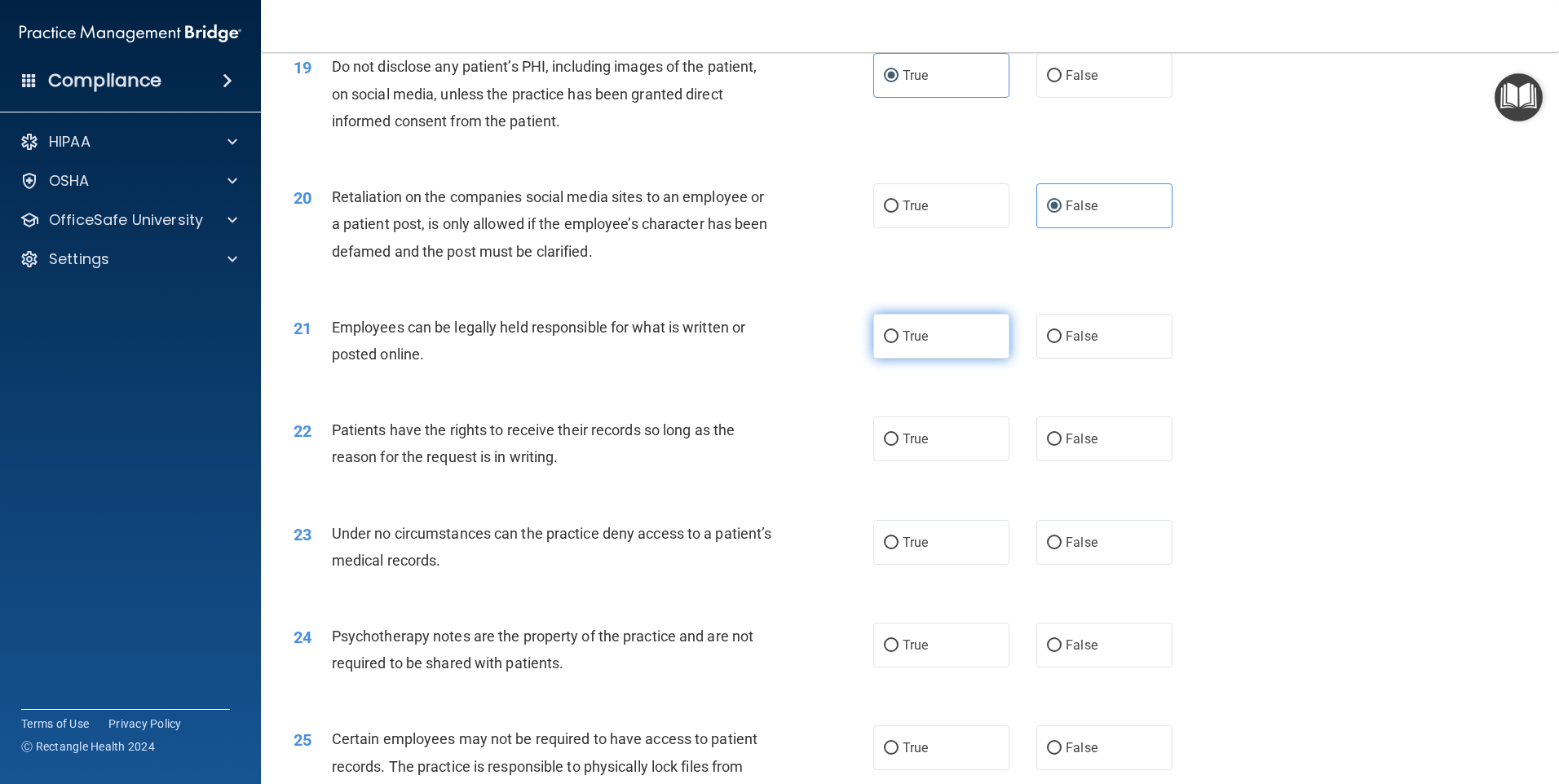
click at [904, 359] on label "True" at bounding box center [941, 336] width 137 height 45
click at [899, 343] on input "True" at bounding box center [892, 337] width 15 height 12
radio input "true"
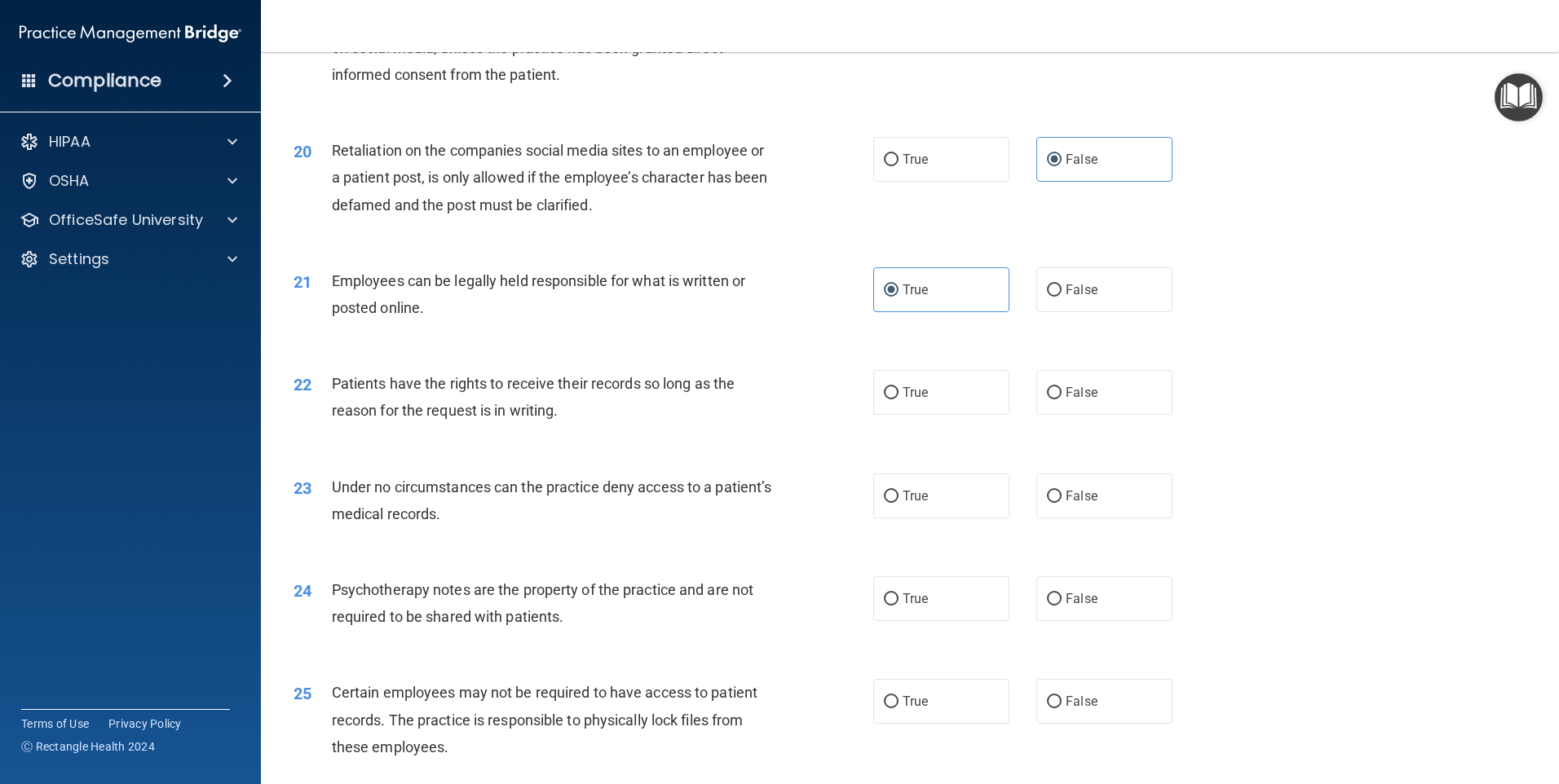
scroll to position [2527, 0]
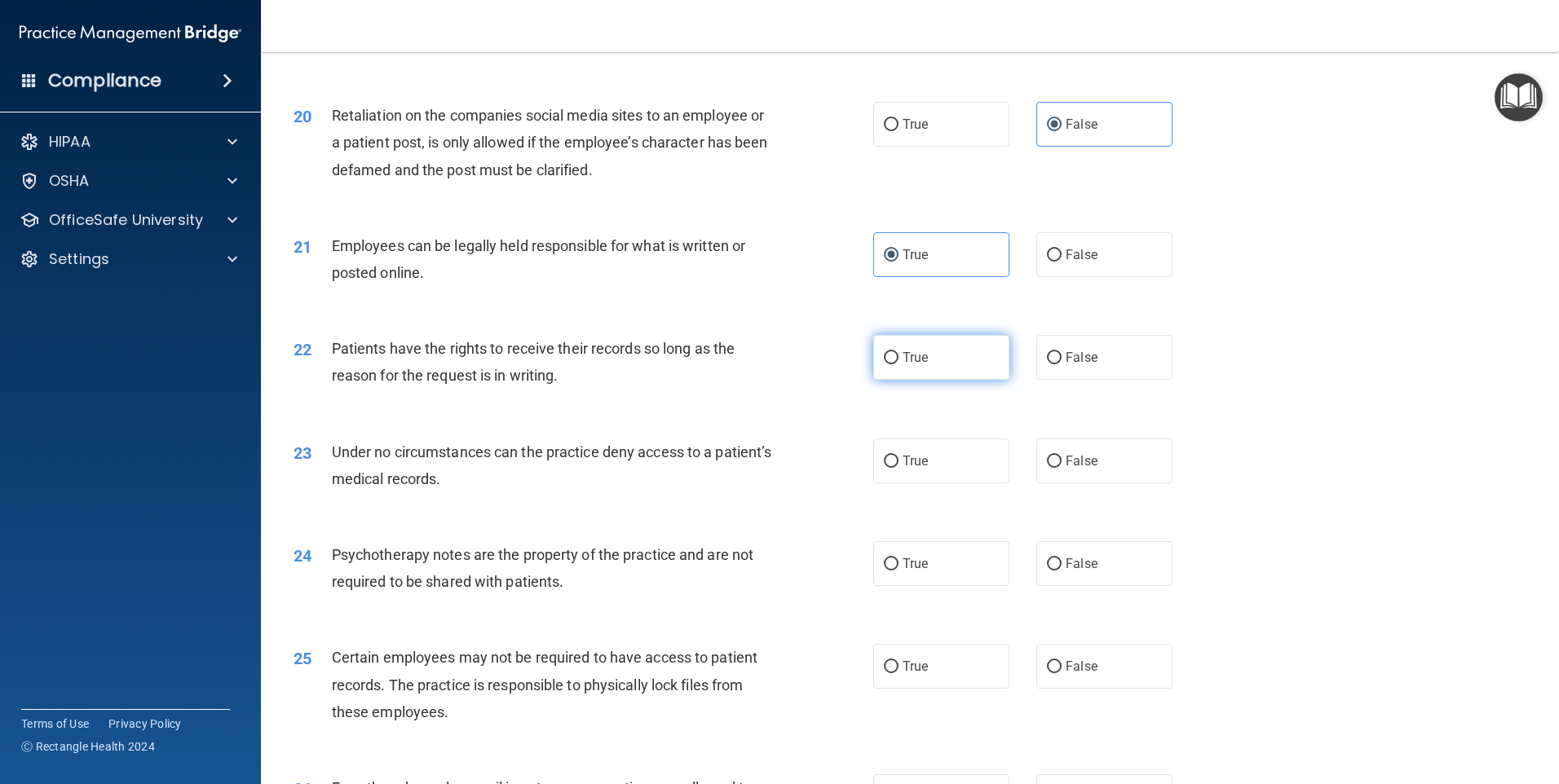
click at [919, 365] on span "True" at bounding box center [915, 357] width 25 height 16
click at [899, 365] on input "True" at bounding box center [892, 358] width 15 height 12
radio input "true"
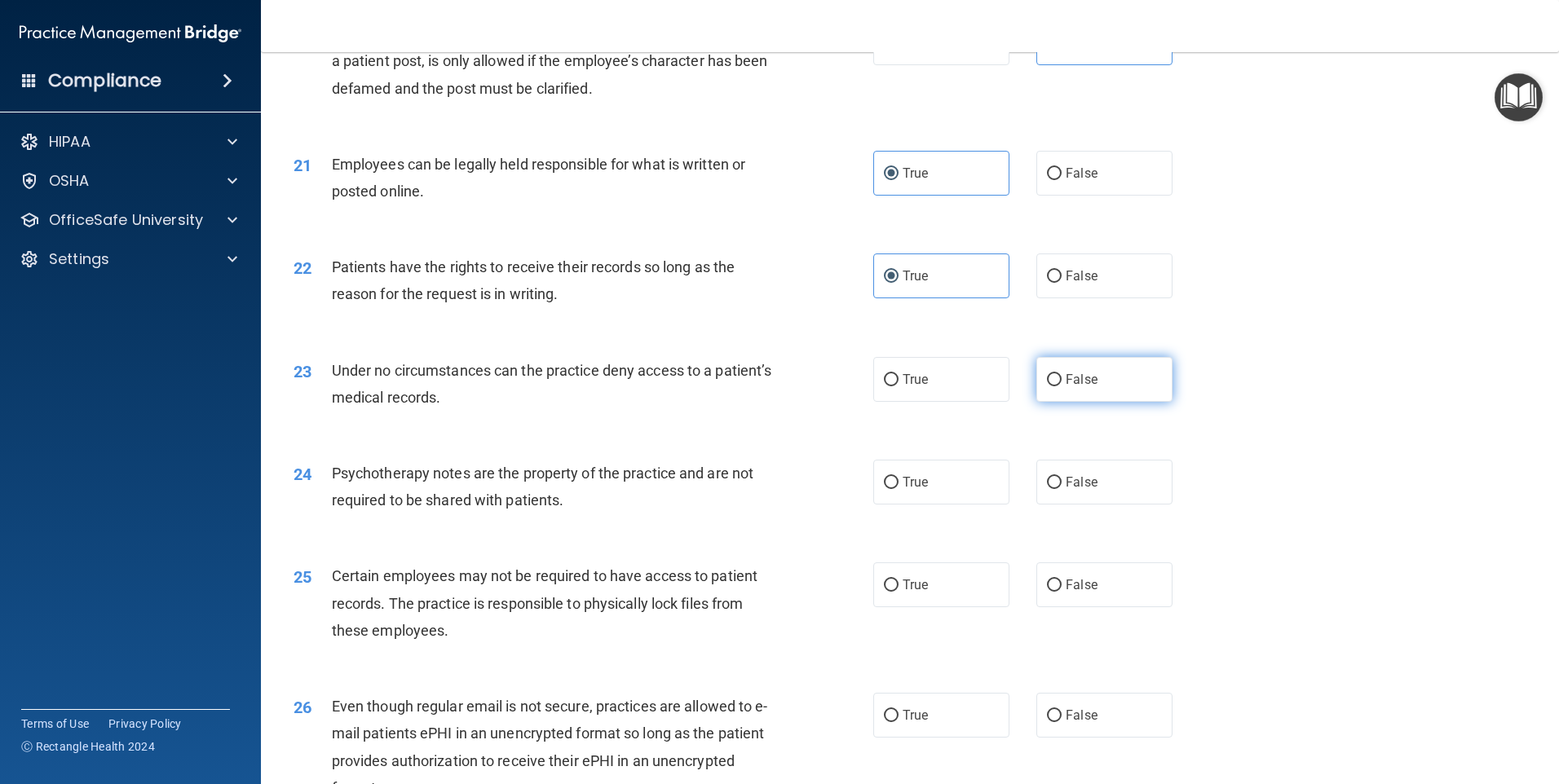
click at [1102, 396] on label "False" at bounding box center [1104, 379] width 137 height 45
click at [1062, 387] on input "False" at bounding box center [1054, 380] width 15 height 12
radio input "true"
click at [958, 502] on label "True" at bounding box center [941, 482] width 137 height 45
click at [899, 489] on input "True" at bounding box center [892, 482] width 15 height 12
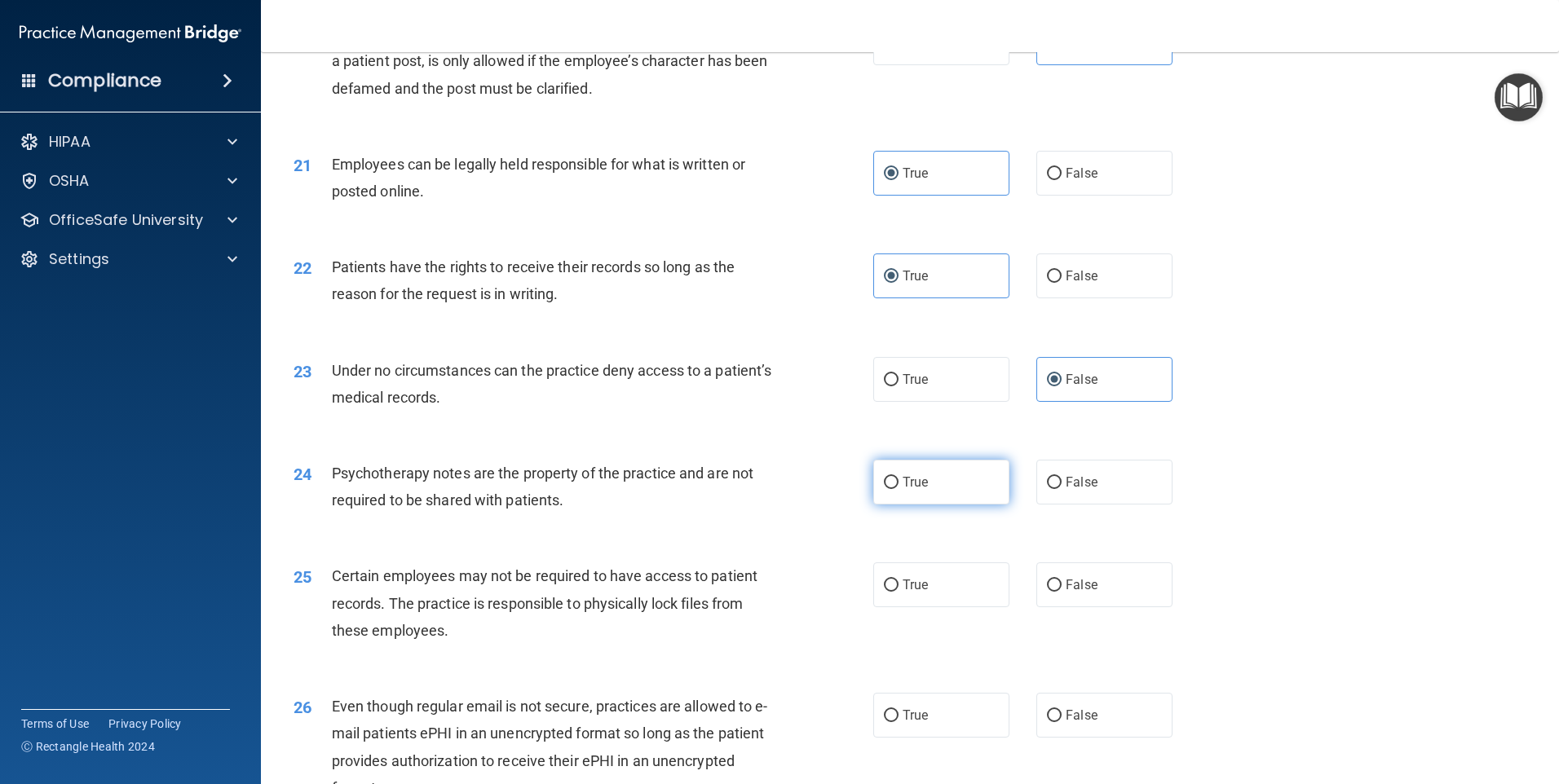
radio input "true"
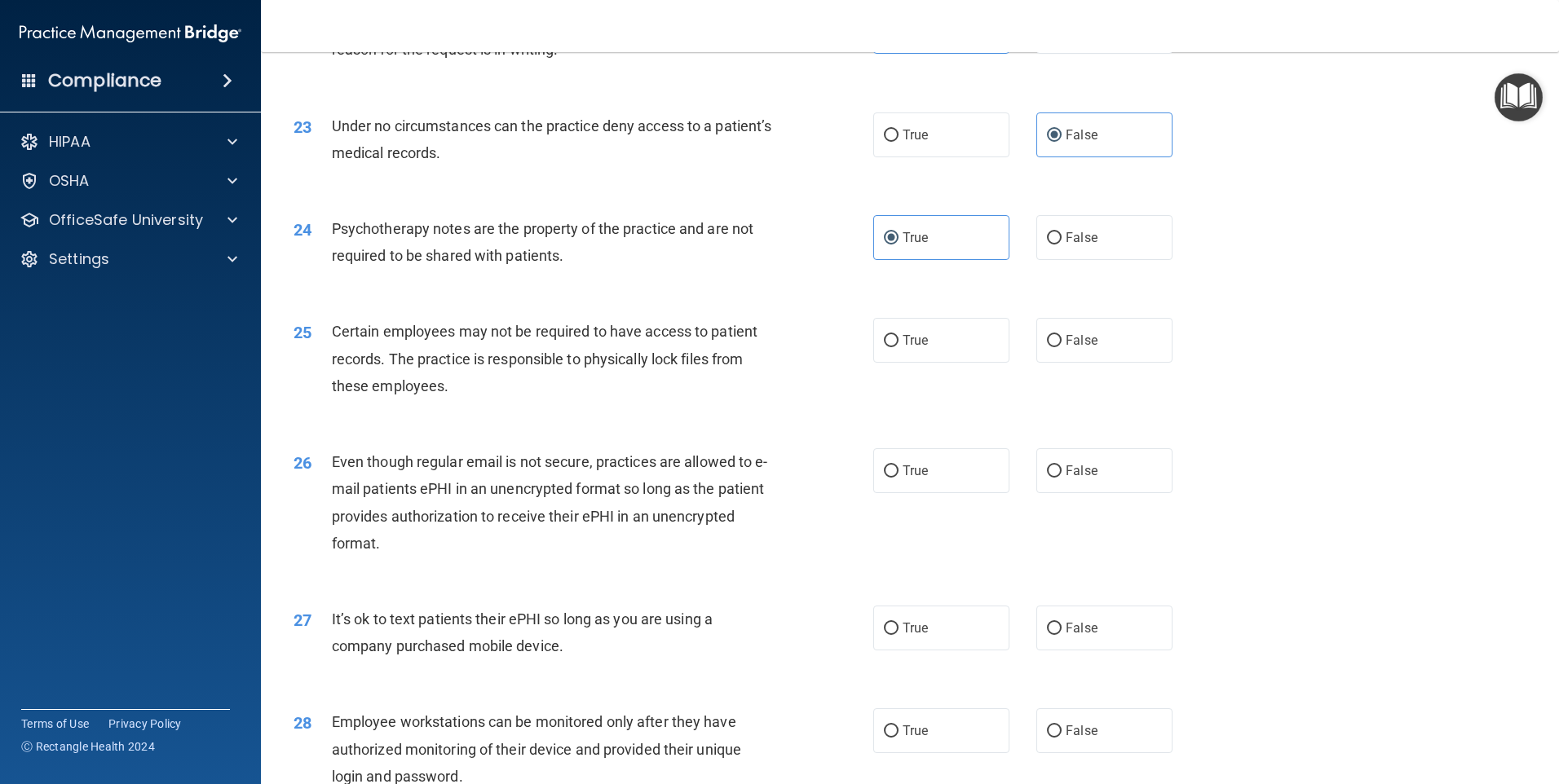
scroll to position [2935, 0]
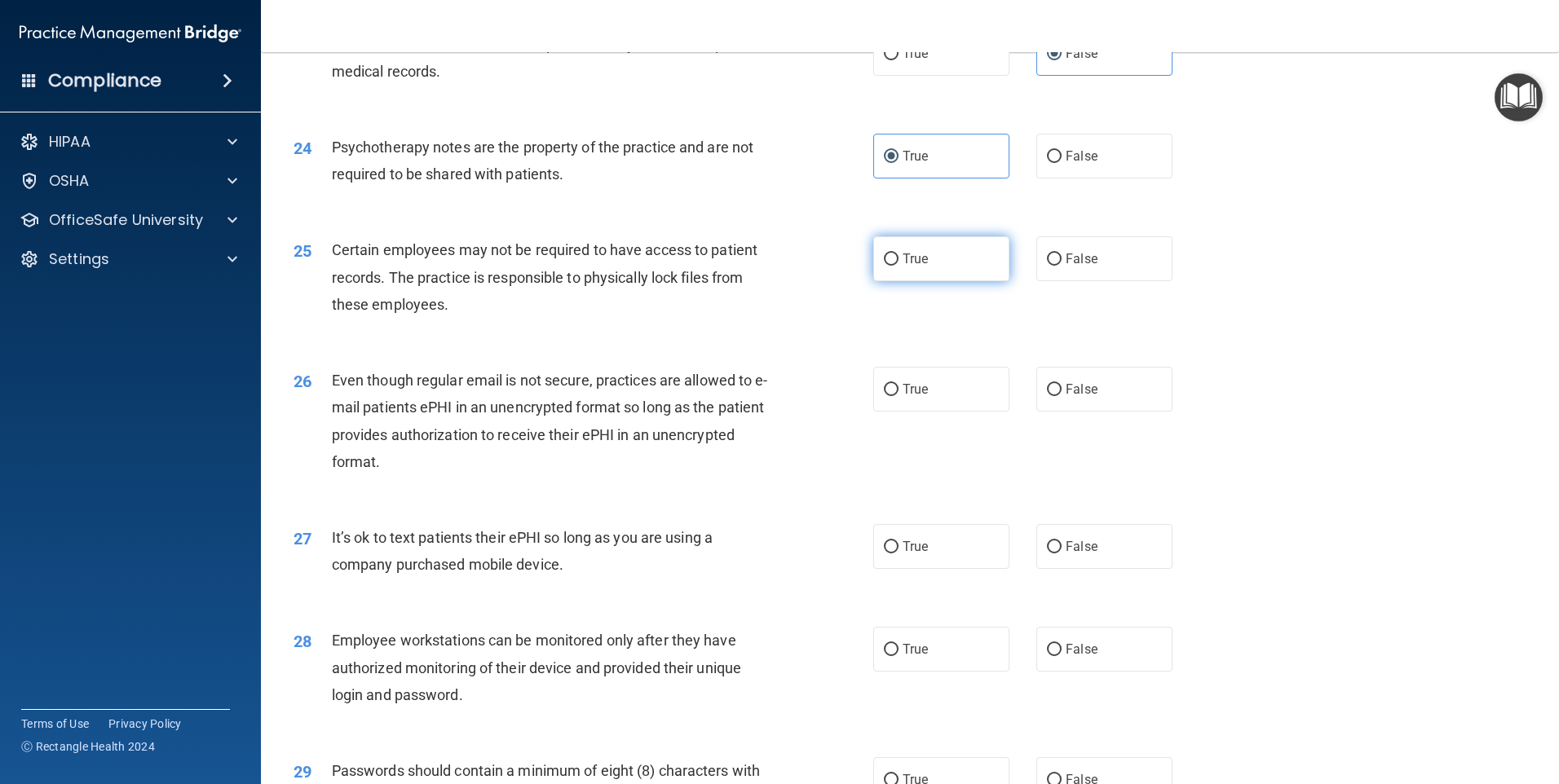
click at [896, 281] on label "True" at bounding box center [941, 258] width 137 height 45
click at [896, 266] on input "True" at bounding box center [892, 259] width 15 height 12
radio input "true"
click at [930, 412] on label "True" at bounding box center [941, 389] width 137 height 45
click at [899, 396] on input "True" at bounding box center [892, 390] width 15 height 12
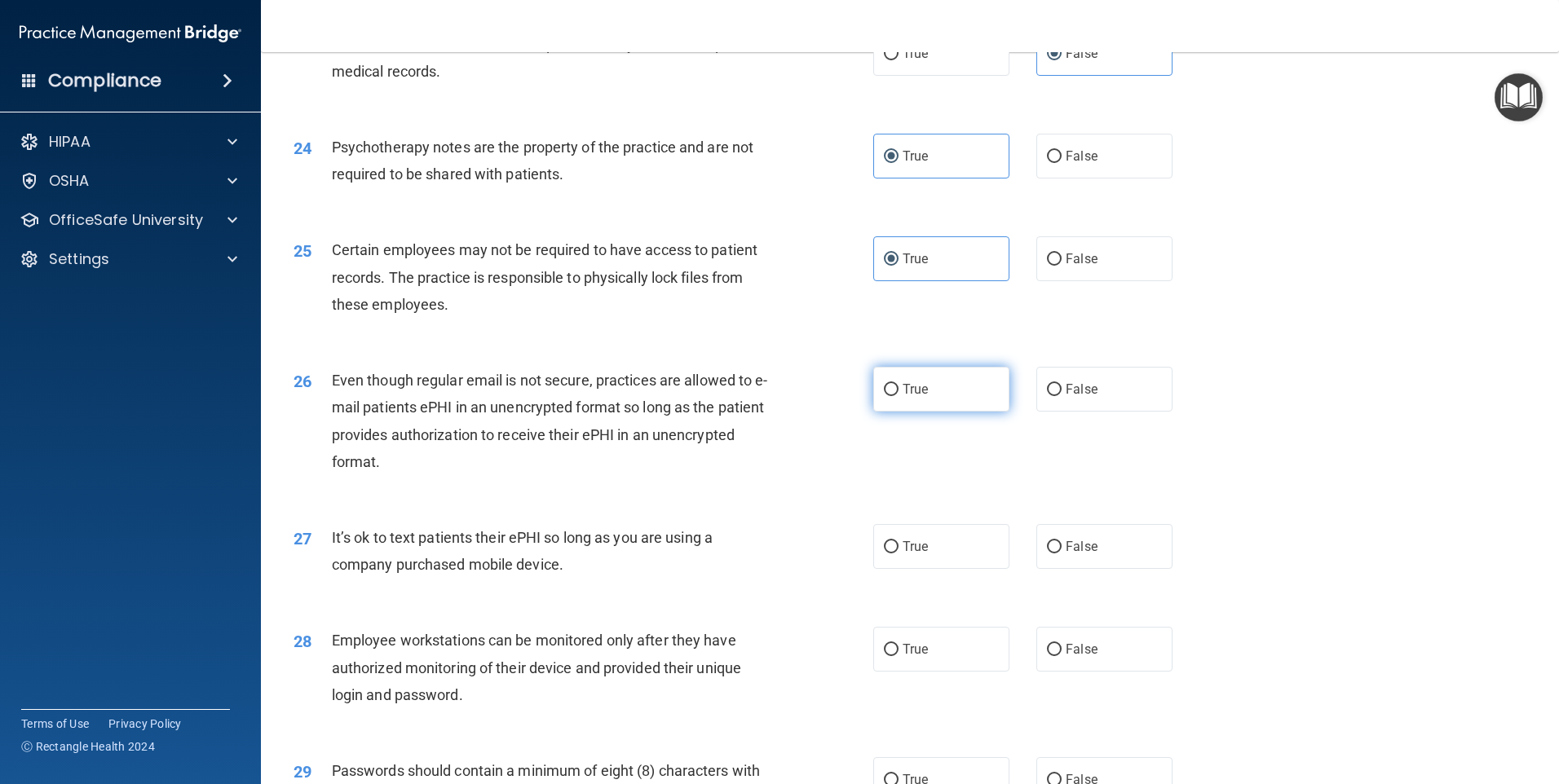
radio input "true"
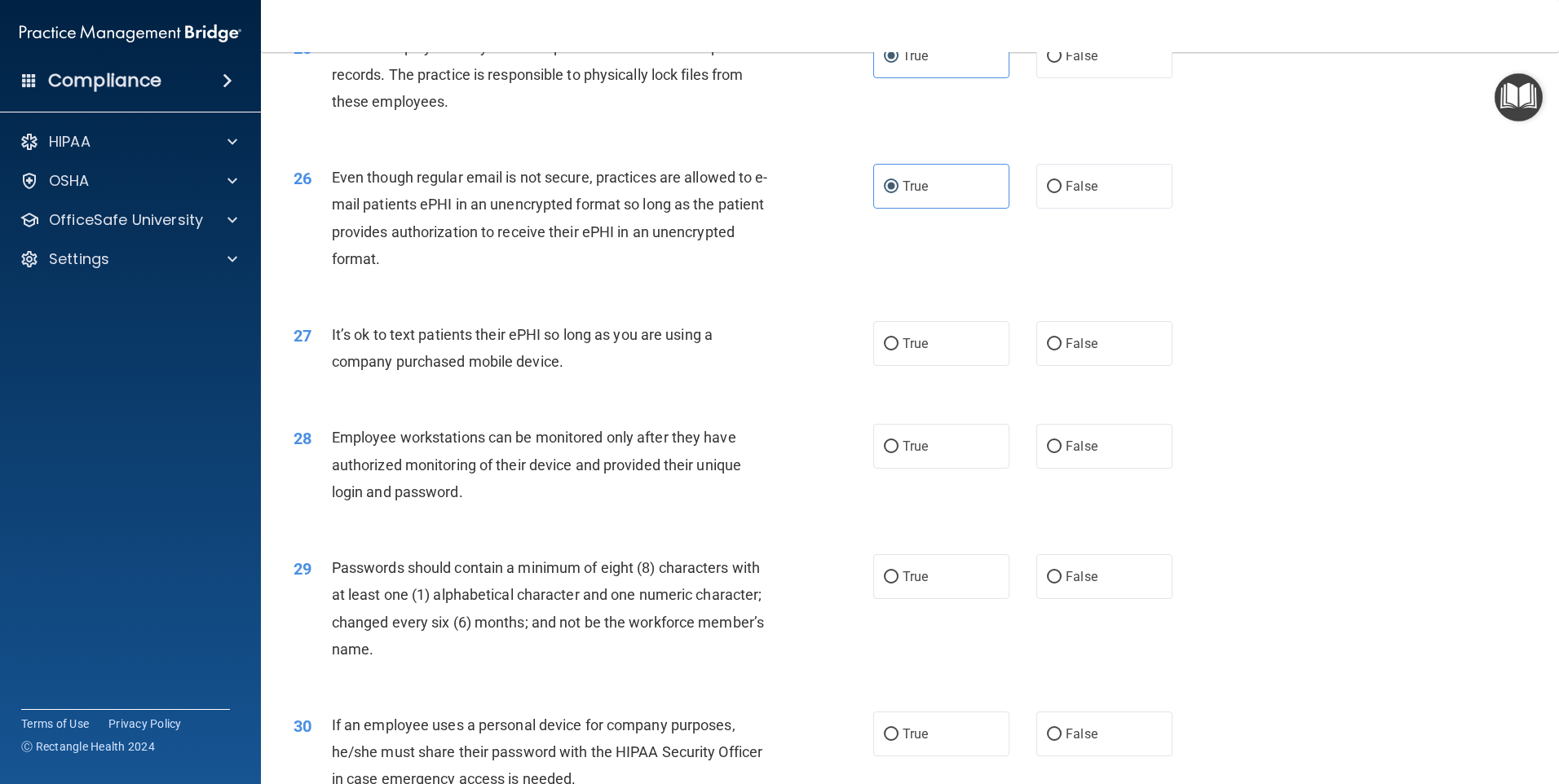
scroll to position [3179, 0]
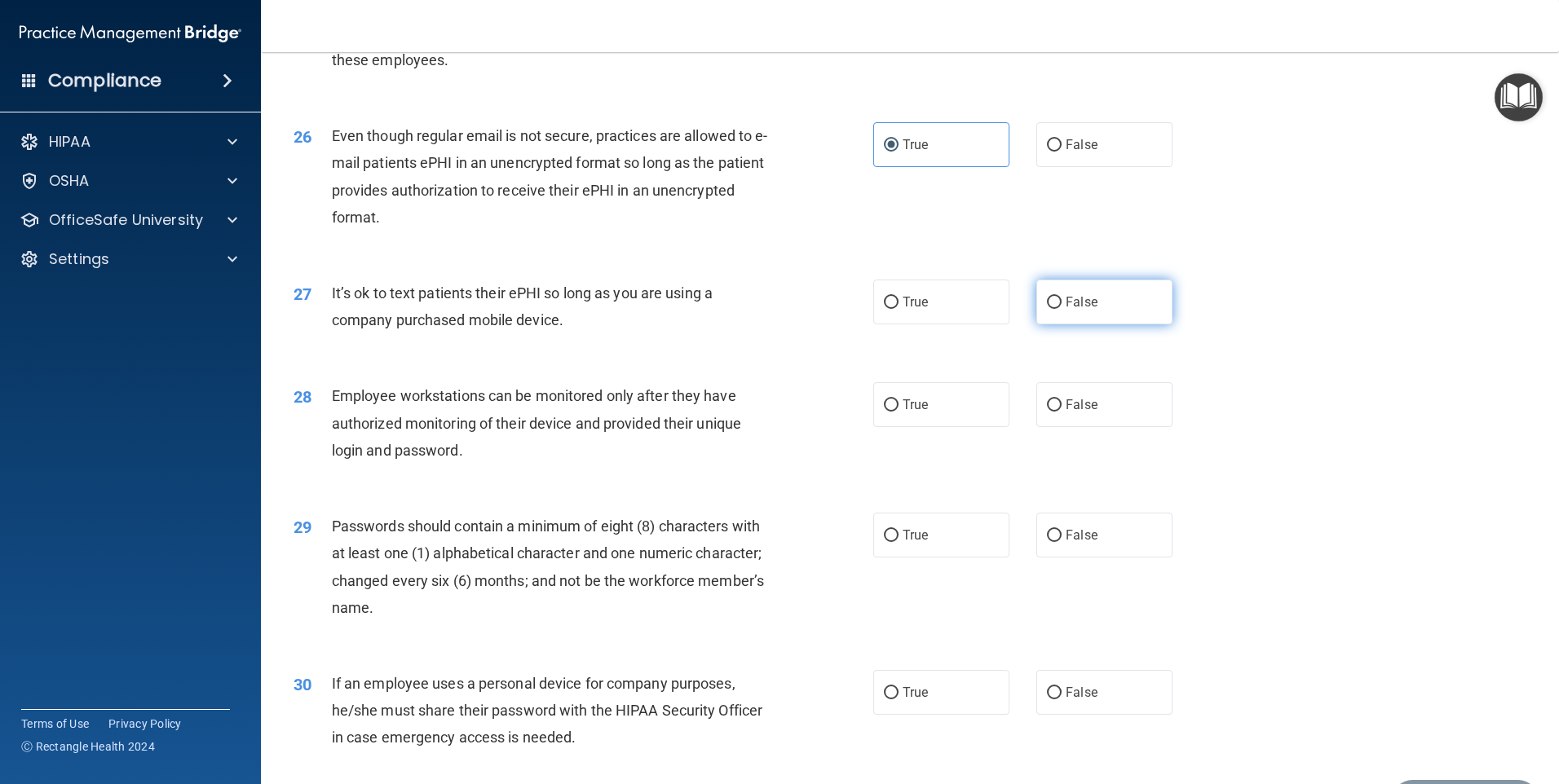
click at [1141, 325] on label "False" at bounding box center [1104, 302] width 137 height 45
click at [1062, 309] on input "False" at bounding box center [1054, 302] width 15 height 12
radio input "true"
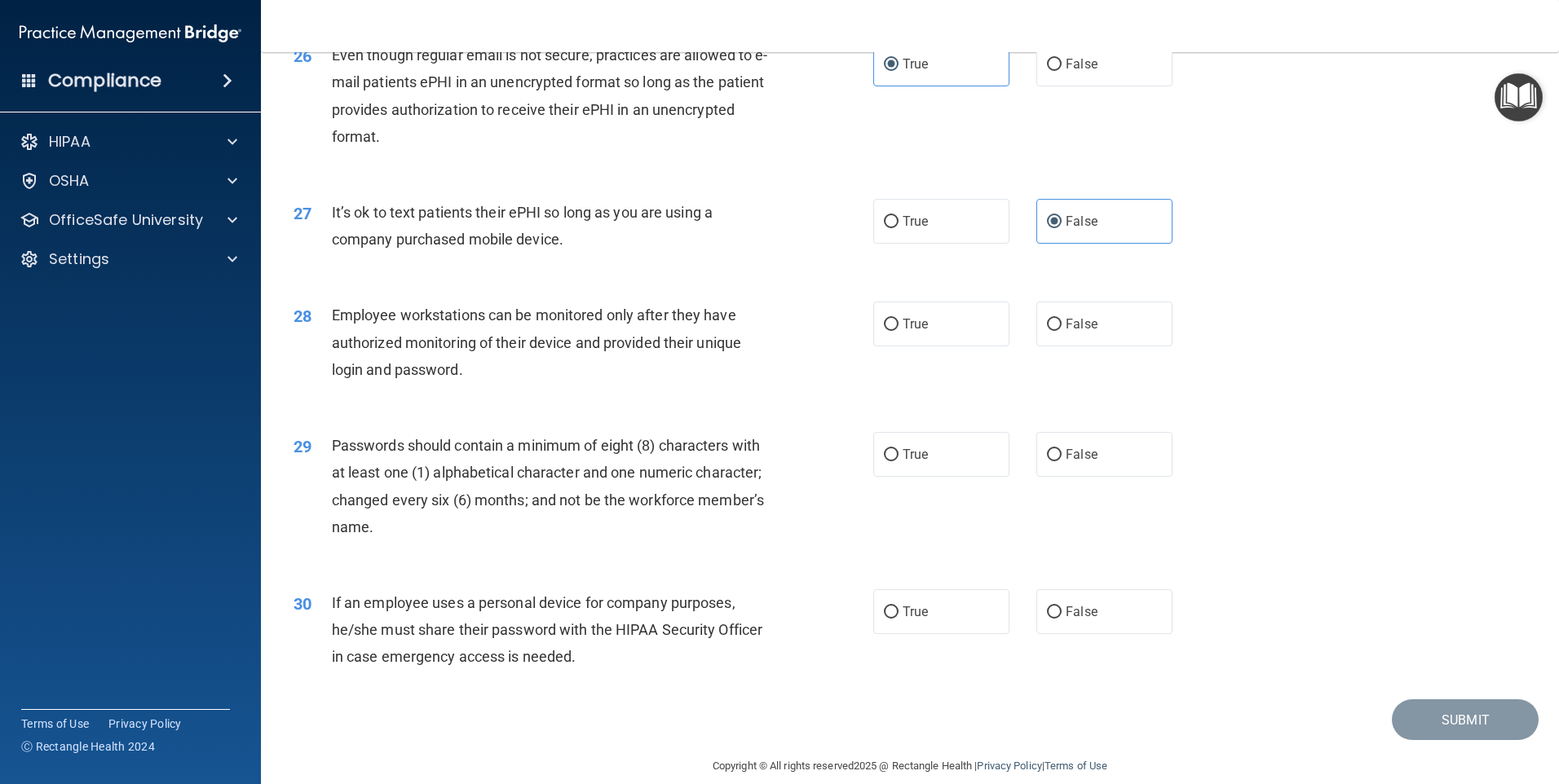
scroll to position [3260, 0]
click at [1141, 338] on label "False" at bounding box center [1104, 323] width 137 height 45
click at [1062, 330] on input "False" at bounding box center [1054, 324] width 15 height 12
radio input "true"
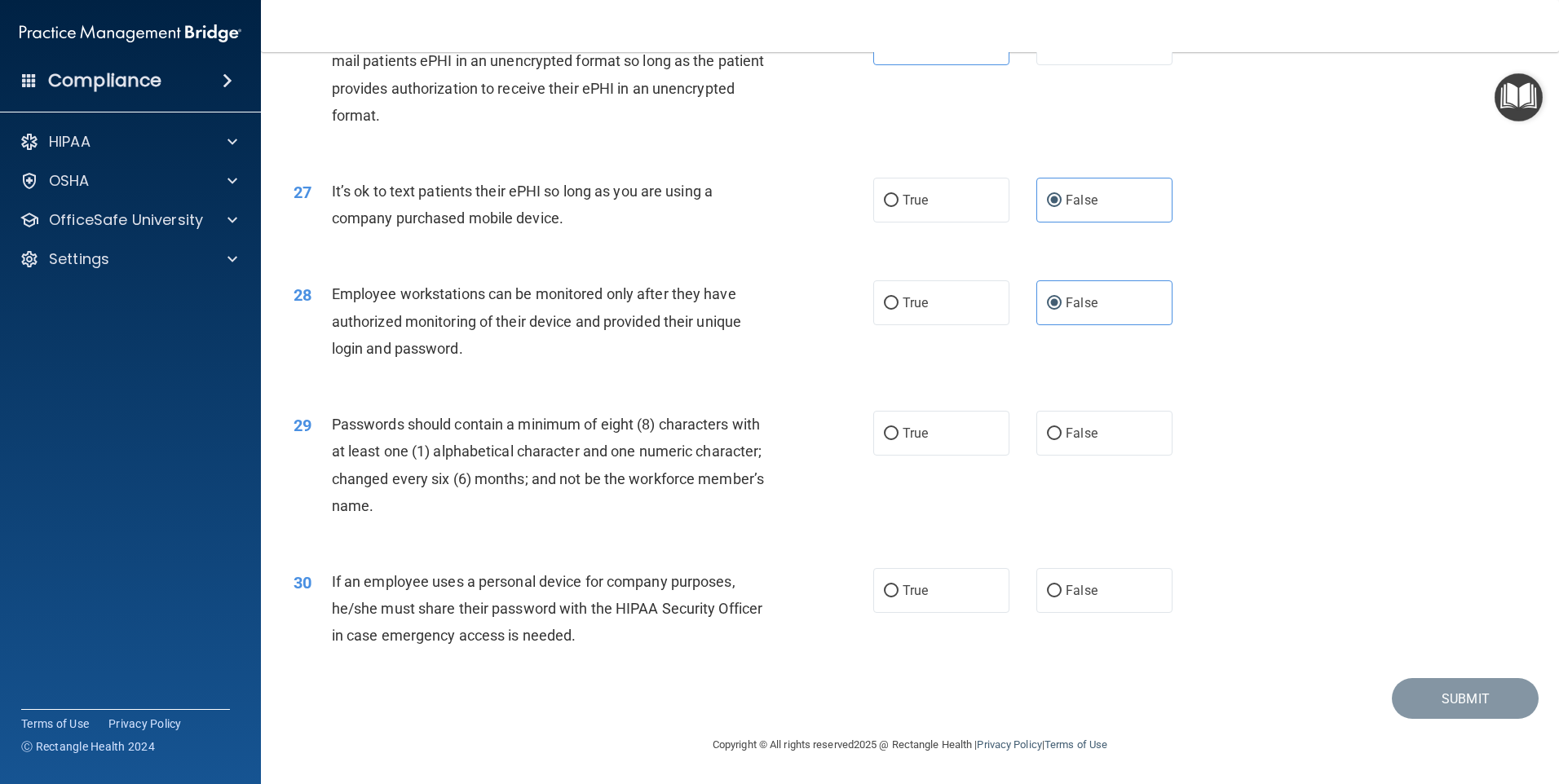
scroll to position [3308, 0]
click at [950, 435] on label "True" at bounding box center [941, 433] width 137 height 45
click at [899, 435] on input "True" at bounding box center [892, 433] width 15 height 12
radio input "true"
click at [1094, 596] on label "False" at bounding box center [1104, 590] width 137 height 45
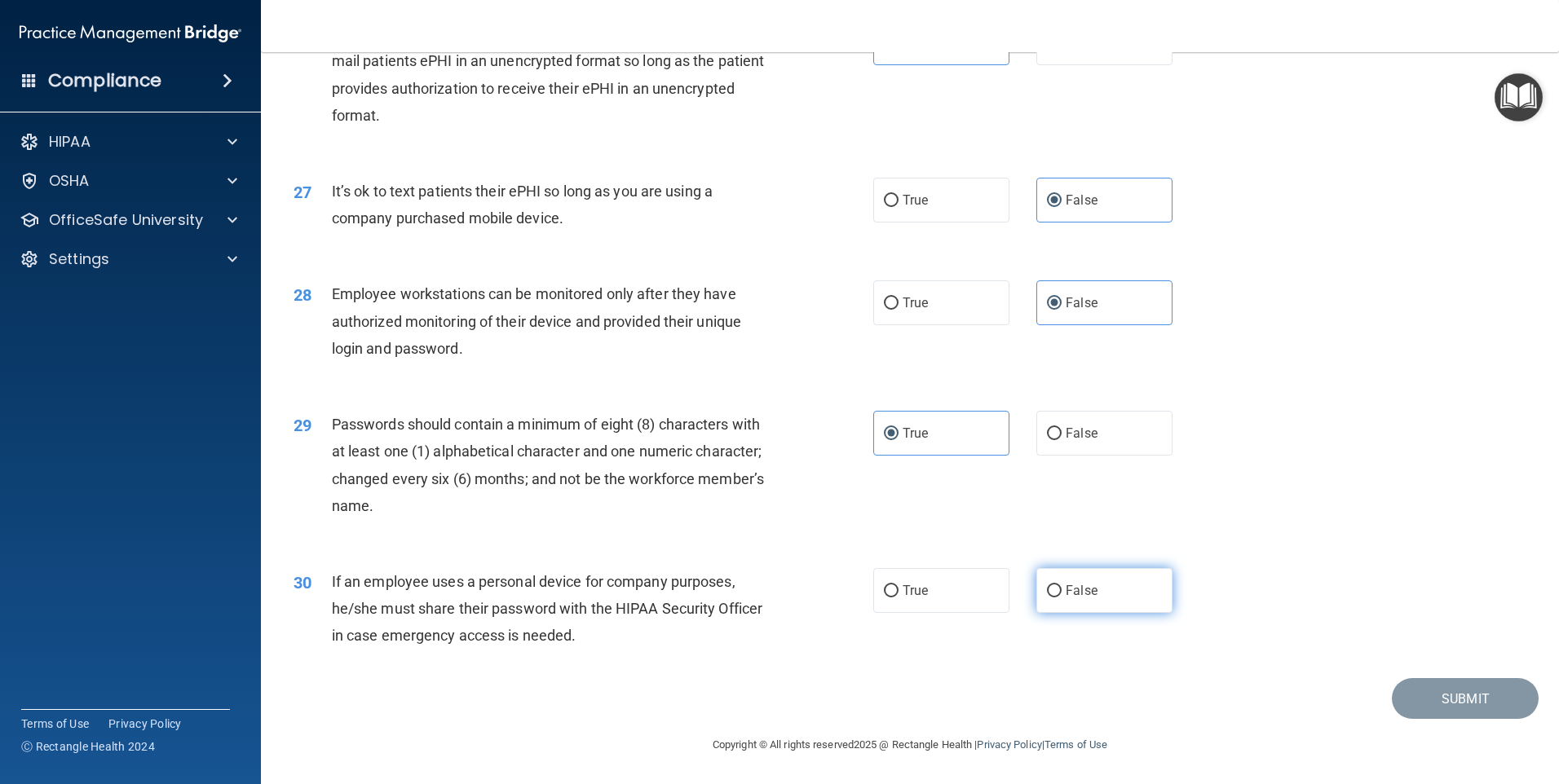
click at [1062, 596] on input "False" at bounding box center [1054, 591] width 15 height 12
radio input "true"
click at [1462, 704] on button "Submit" at bounding box center [1465, 699] width 146 height 42
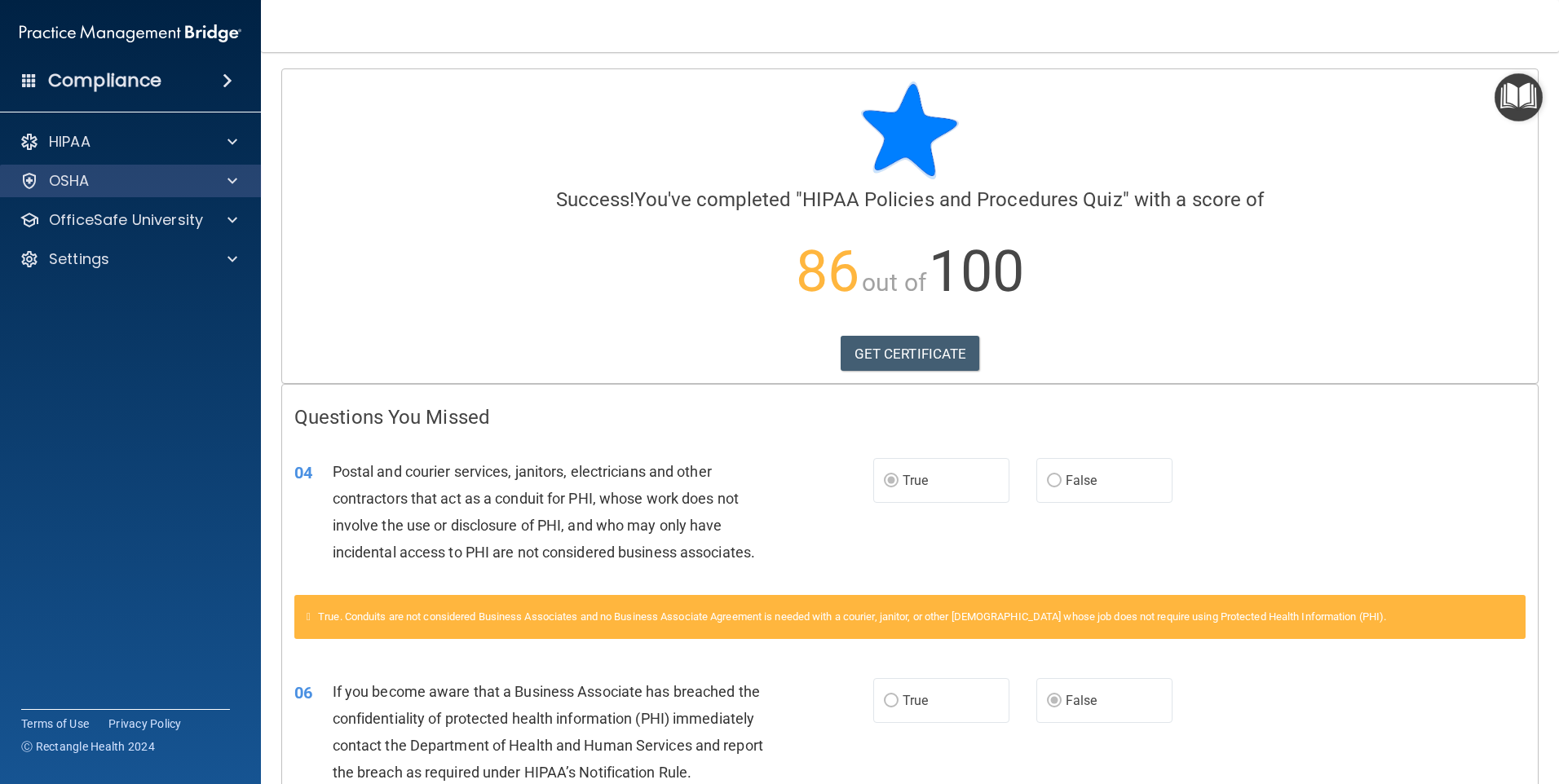
click at [109, 169] on div "OSHA" at bounding box center [131, 181] width 262 height 33
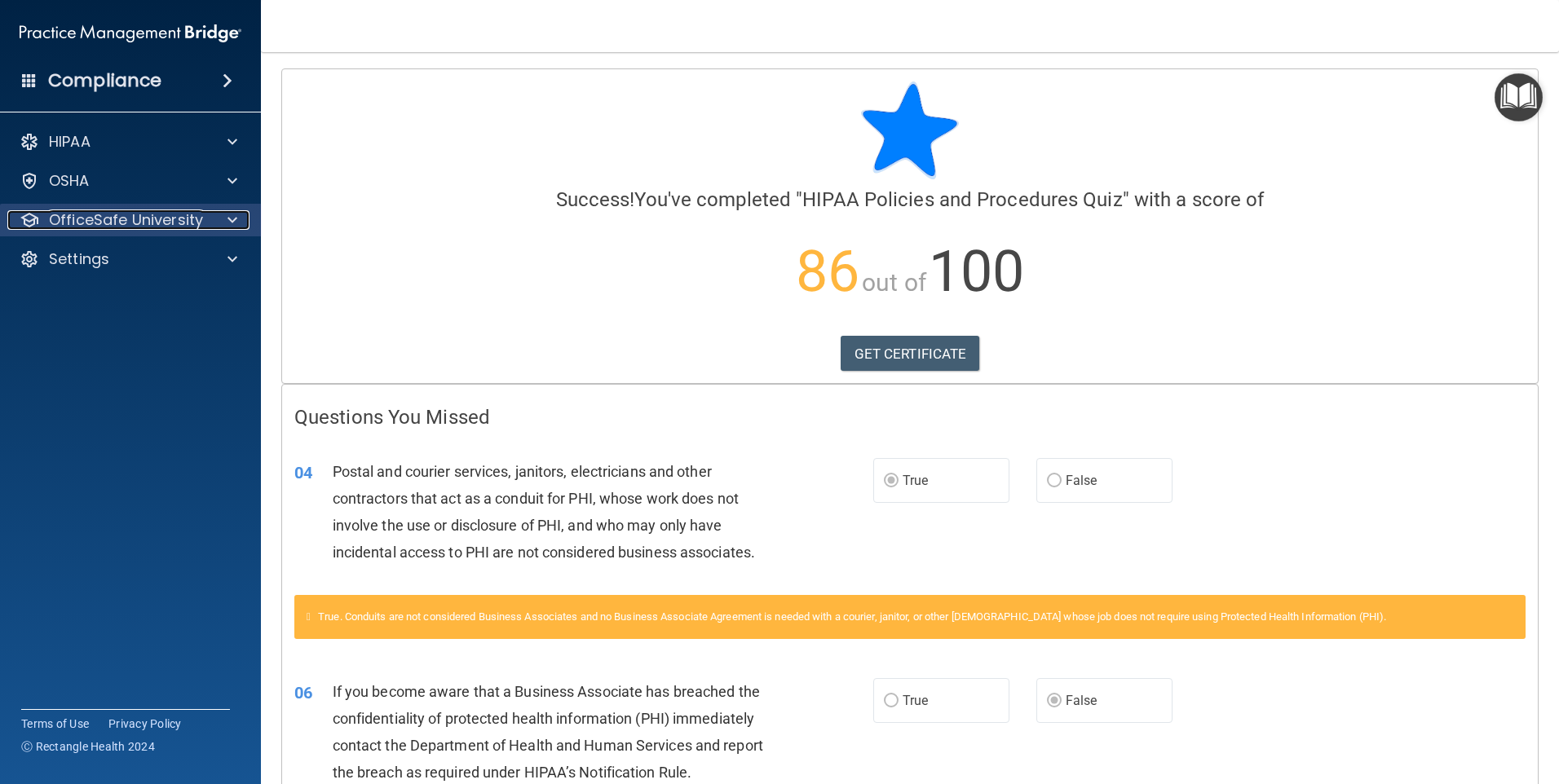
click at [231, 217] on span at bounding box center [232, 220] width 10 height 20
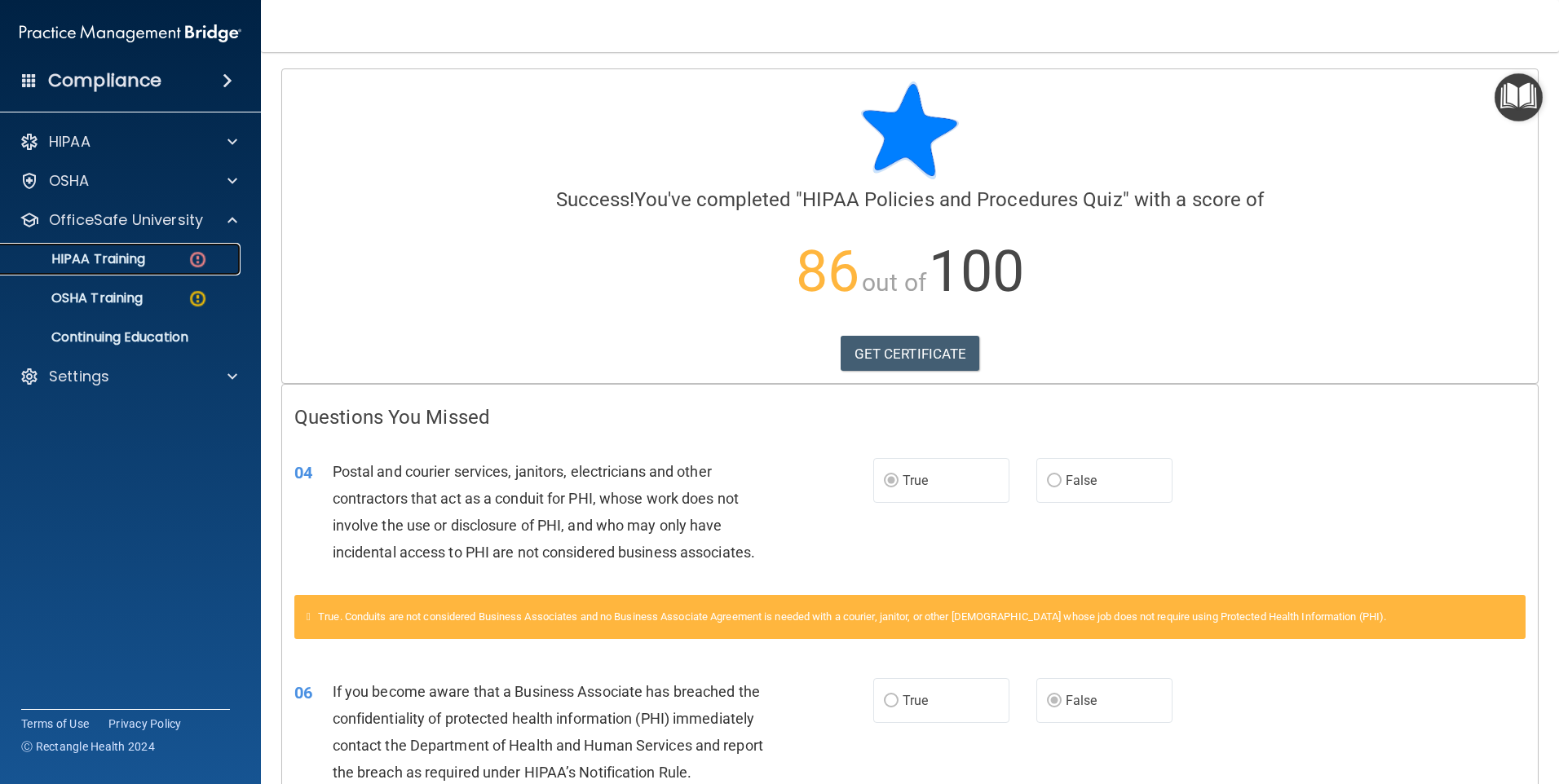
click at [195, 262] on img at bounding box center [197, 259] width 20 height 20
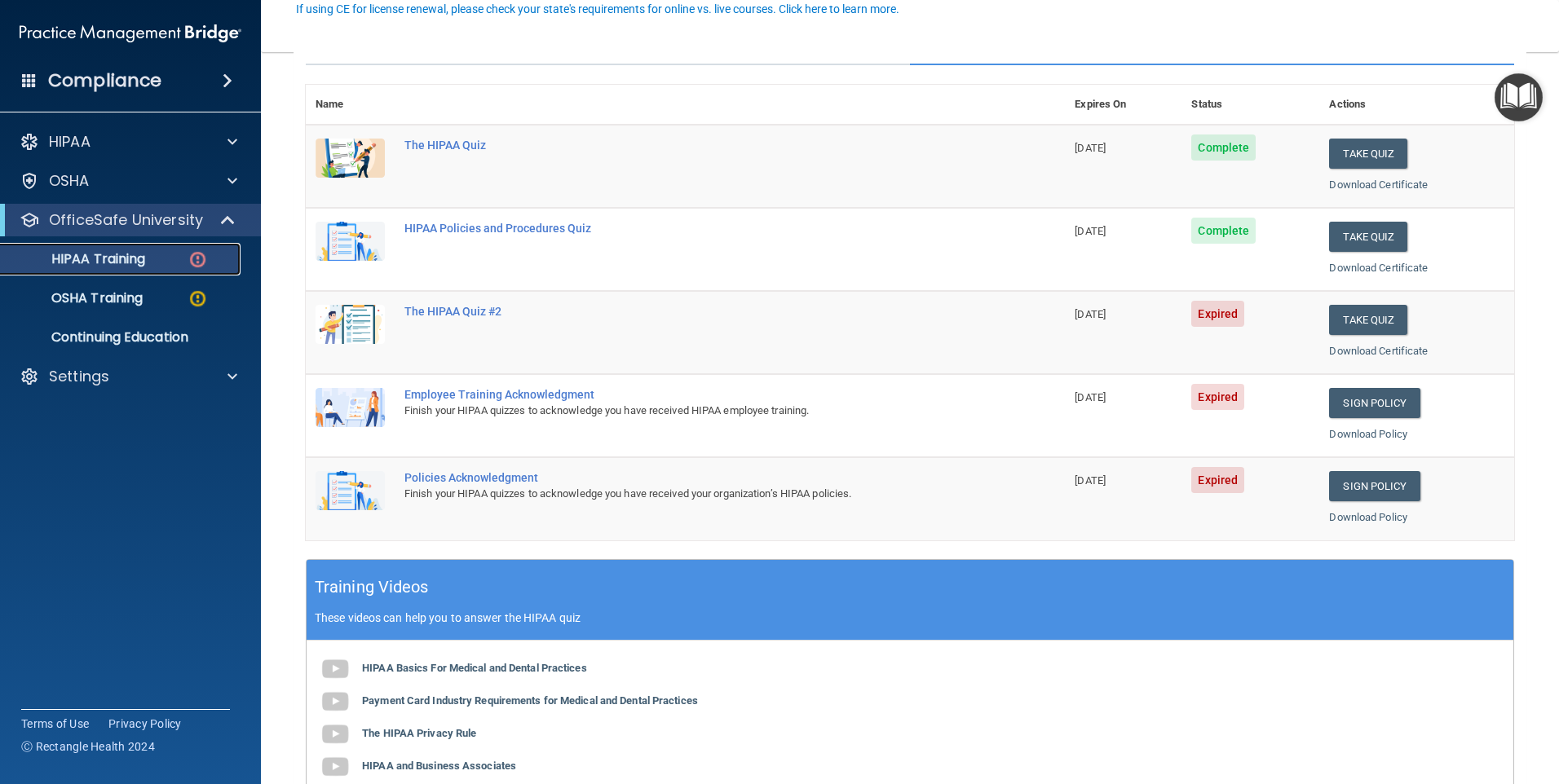
scroll to position [163, 0]
